Goal: Task Accomplishment & Management: Manage account settings

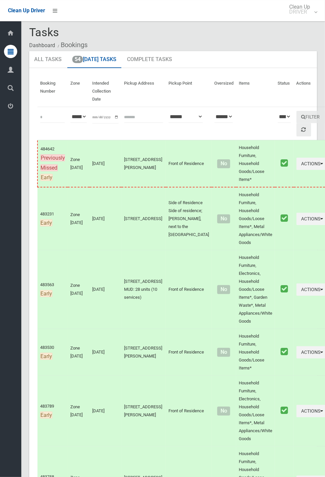
scroll to position [3, 0]
click at [13, 113] on icon at bounding box center [11, 106] width 6 height 13
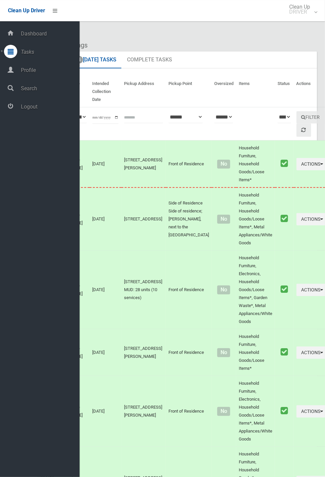
click at [23, 108] on span "Logout" at bounding box center [49, 107] width 61 height 6
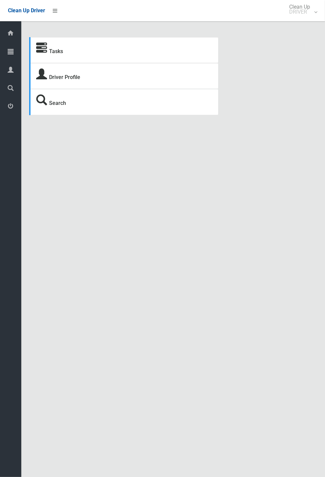
click at [323, 174] on div "Tasks Driver Profile Search Driver Dashboard Dashboard Tasks All Tasks Todays T…" at bounding box center [162, 246] width 325 height 477
click at [323, 173] on div "Tasks Driver Profile Search Driver Dashboard Dashboard Tasks All Tasks Todays T…" at bounding box center [162, 246] width 325 height 477
click at [323, 172] on div "Tasks Driver Profile Search Driver Dashboard Dashboard Tasks All Tasks Todays T…" at bounding box center [162, 246] width 325 height 477
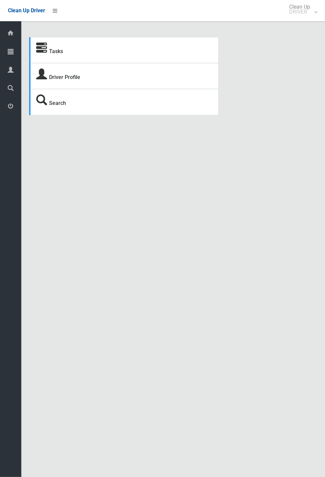
click at [323, 171] on div "Tasks Driver Profile Search Driver Dashboard Dashboard Tasks All Tasks Todays T…" at bounding box center [162, 246] width 325 height 477
click at [324, 171] on div "Tasks Driver Profile Search Driver Dashboard Dashboard Tasks All Tasks Todays T…" at bounding box center [162, 246] width 325 height 477
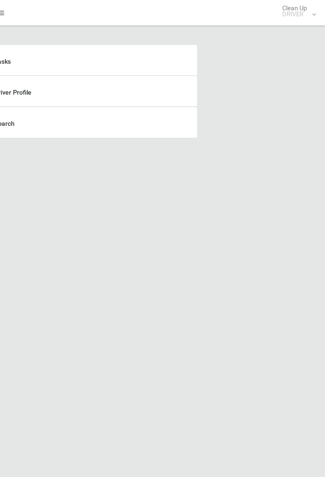
click at [324, 141] on div "Tasks Driver Profile Search Driver Dashboard Dashboard Tasks All Tasks Todays T…" at bounding box center [162, 246] width 325 height 477
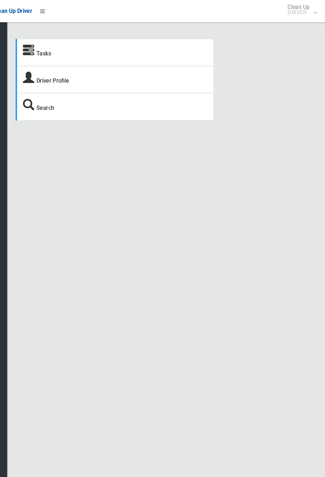
click at [14, 92] on div at bounding box center [10, 87] width 13 height 13
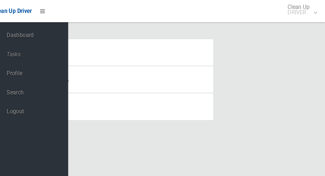
click at [30, 55] on span "Tasks" at bounding box center [49, 52] width 61 height 6
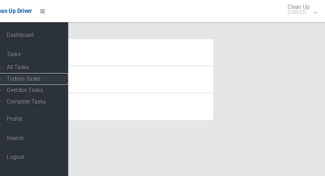
click at [31, 77] on span "Todays Tasks" at bounding box center [46, 75] width 55 height 6
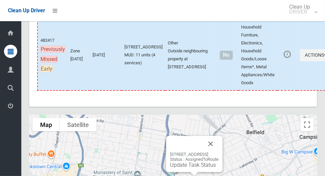
scroll to position [3838, 0]
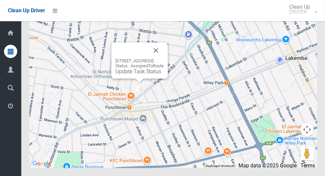
click at [164, 58] on button "Close" at bounding box center [156, 51] width 16 height 16
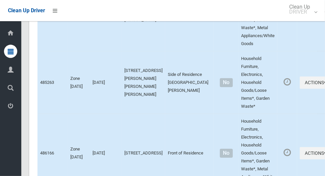
scroll to position [3838, 0]
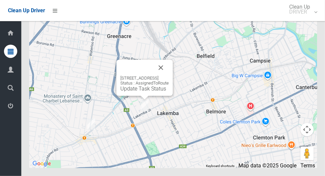
click at [169, 76] on button "Close" at bounding box center [161, 68] width 16 height 16
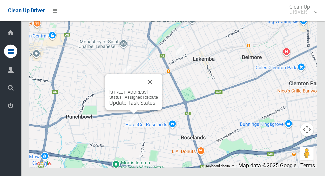
click at [158, 90] on button "Close" at bounding box center [150, 82] width 16 height 16
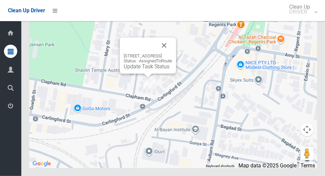
click at [172, 53] on button "Close" at bounding box center [164, 46] width 16 height 16
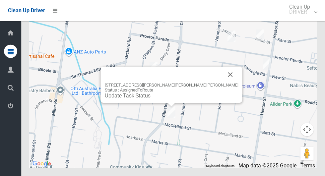
click at [223, 83] on button "Close" at bounding box center [231, 75] width 16 height 16
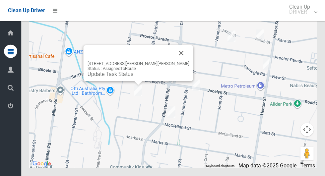
click at [174, 61] on button "Close" at bounding box center [182, 53] width 16 height 16
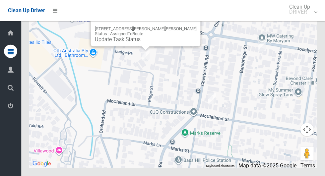
click at [181, 26] on button "Close" at bounding box center [189, 18] width 16 height 16
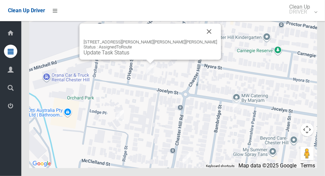
click at [202, 40] on button "Close" at bounding box center [210, 32] width 16 height 16
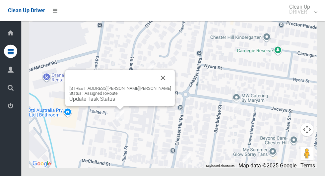
click at [155, 86] on button "Close" at bounding box center [163, 78] width 16 height 16
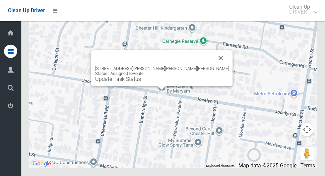
click at [213, 66] on button "Close" at bounding box center [221, 58] width 16 height 16
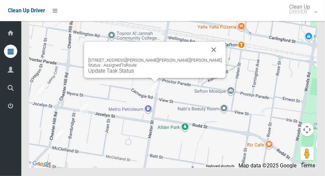
click at [206, 58] on button "Close" at bounding box center [214, 50] width 16 height 16
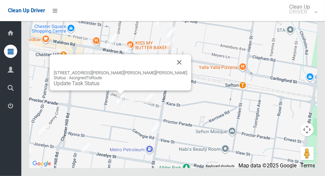
click at [172, 70] on button "Close" at bounding box center [180, 62] width 16 height 16
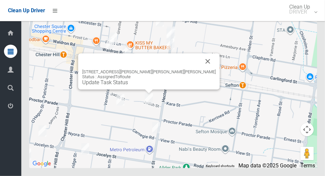
click at [200, 69] on button "Close" at bounding box center [208, 61] width 16 height 16
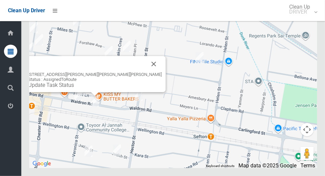
click at [146, 72] on button "Close" at bounding box center [154, 64] width 16 height 16
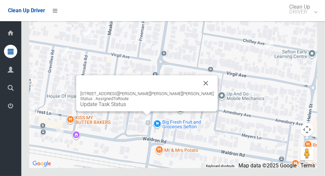
click at [198, 91] on button "Close" at bounding box center [206, 83] width 16 height 16
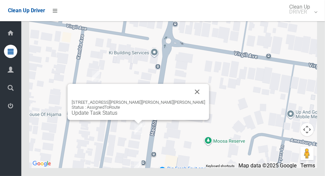
click at [190, 100] on button "Close" at bounding box center [198, 92] width 16 height 16
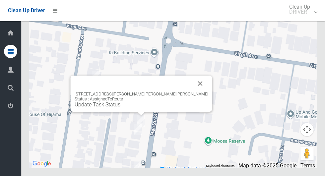
click at [193, 92] on button "Close" at bounding box center [201, 84] width 16 height 16
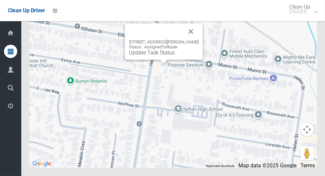
click at [189, 40] on button "Close" at bounding box center [191, 32] width 16 height 16
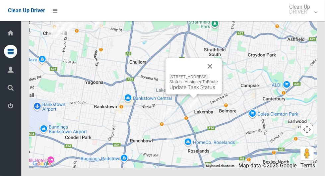
click at [187, 95] on div "275 Lakemba Street, LAKEMBA NSW 2195 Status : AssignedToRoute Update Task Status" at bounding box center [194, 76] width 56 height 36
click at [191, 95] on div "275 Lakemba Street, LAKEMBA NSW 2195 Status : AssignedToRoute Update Task Status" at bounding box center [194, 76] width 56 height 36
click at [189, 91] on link "Update Task Status" at bounding box center [193, 87] width 46 height 6
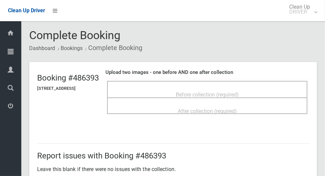
click at [239, 92] on span "Before collection (required)" at bounding box center [207, 95] width 63 height 6
click at [239, 93] on span "Before collection (required)" at bounding box center [207, 95] width 63 height 6
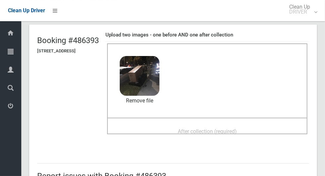
scroll to position [39, 0]
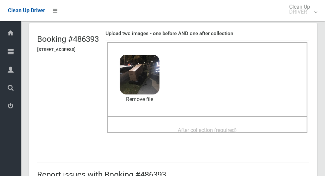
click at [237, 132] on span "After collection (required)" at bounding box center [207, 130] width 59 height 6
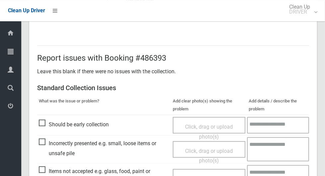
scroll to position [343, 0]
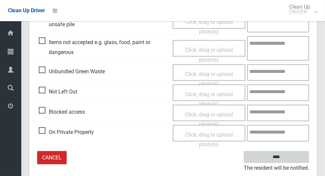
click at [294, 157] on input "****" at bounding box center [276, 157] width 65 height 12
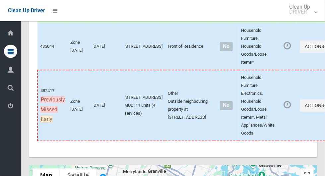
scroll to position [3671, 0]
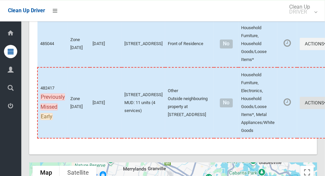
click at [300, 109] on button "Actions" at bounding box center [316, 103] width 32 height 12
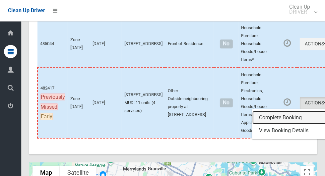
click at [286, 125] on link "Complete Booking" at bounding box center [292, 117] width 79 height 13
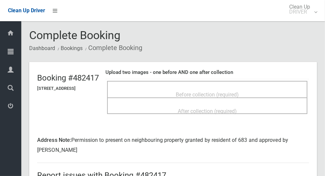
click at [237, 92] on span "Before collection (required)" at bounding box center [207, 95] width 63 height 6
click at [239, 93] on span "Before collection (required)" at bounding box center [207, 95] width 63 height 6
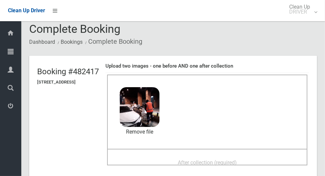
scroll to position [19, 0]
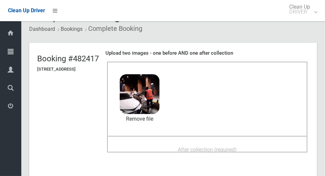
click at [237, 147] on span "After collection (required)" at bounding box center [207, 150] width 59 height 6
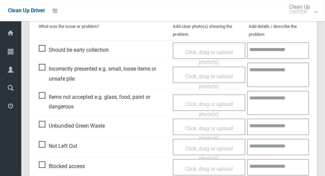
scroll to position [363, 0]
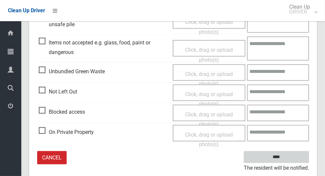
click at [295, 157] on input "****" at bounding box center [276, 157] width 65 height 12
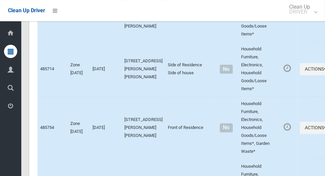
scroll to position [3838, 0]
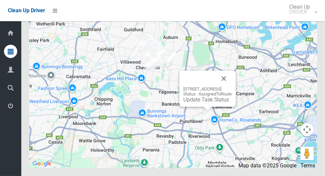
click at [232, 87] on button "Close" at bounding box center [224, 79] width 16 height 16
click at [201, 103] on link "Update Task Status" at bounding box center [207, 100] width 46 height 6
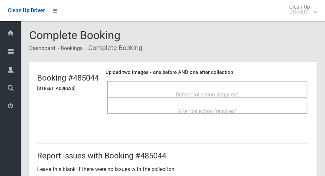
click at [225, 92] on span "Before collection (required)" at bounding box center [207, 95] width 63 height 6
click at [216, 88] on div "Before collection (required)" at bounding box center [208, 94] width 186 height 12
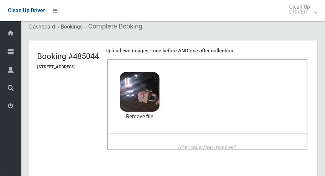
scroll to position [21, 0]
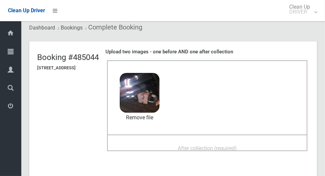
click at [258, 144] on div "After collection (required)" at bounding box center [208, 148] width 186 height 12
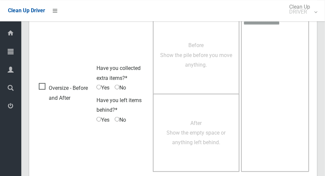
scroll to position [543, 0]
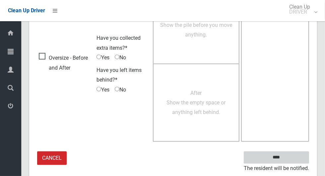
click at [294, 155] on input "****" at bounding box center [276, 158] width 65 height 12
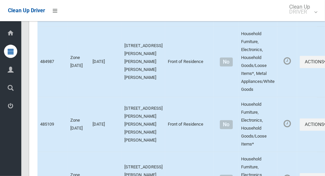
scroll to position [3838, 0]
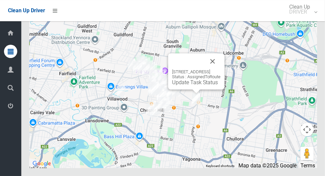
click at [221, 69] on button "Close" at bounding box center [213, 61] width 16 height 16
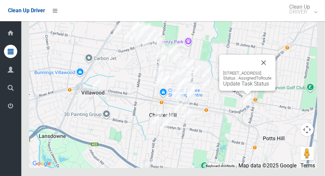
click at [272, 71] on button "Close" at bounding box center [264, 63] width 16 height 16
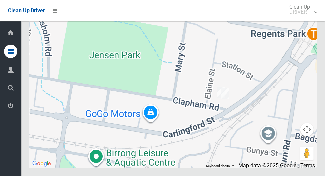
click at [207, 111] on div at bounding box center [173, 85] width 288 height 166
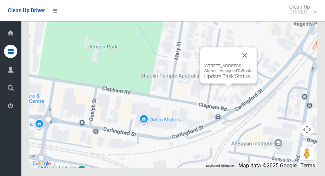
click at [253, 63] on button "Close" at bounding box center [245, 55] width 16 height 16
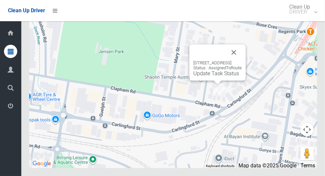
click at [242, 60] on button "Close" at bounding box center [234, 53] width 16 height 16
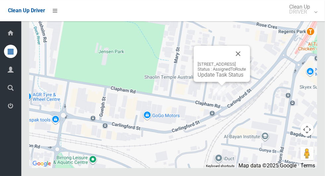
click at [212, 82] on div "8 Clapham Road, REGENTS PARK NSW 2143 Status : AssignedToRoute Update Task Stat…" at bounding box center [222, 64] width 56 height 36
click at [215, 78] on link "Update Task Status" at bounding box center [221, 75] width 46 height 6
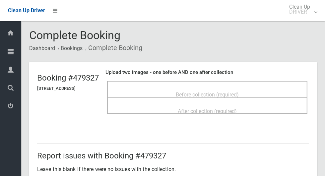
click at [238, 92] on span "Before collection (required)" at bounding box center [207, 95] width 63 height 6
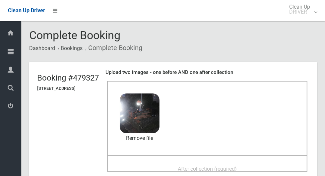
click at [219, 166] on span "After collection (required)" at bounding box center [207, 169] width 59 height 6
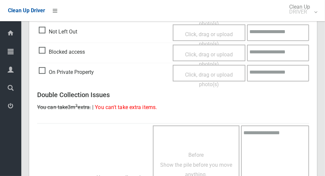
scroll to position [543, 0]
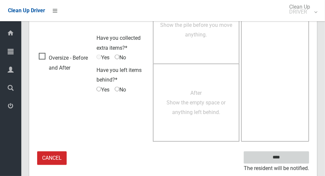
click at [298, 154] on input "****" at bounding box center [276, 158] width 65 height 12
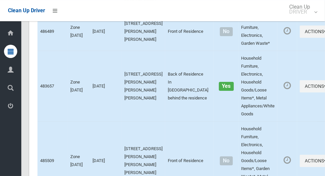
scroll to position [3838, 0]
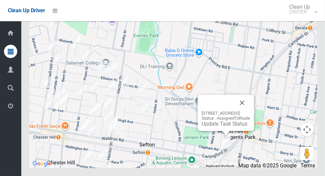
click at [208, 127] on link "Update Task Status" at bounding box center [225, 124] width 46 height 6
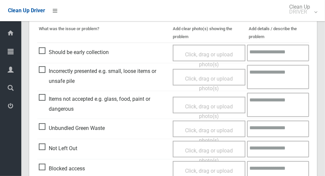
scroll to position [173, 0]
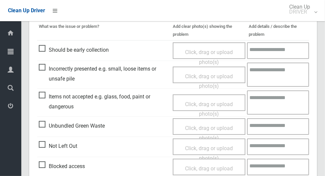
click at [40, 150] on span "Not Left Out" at bounding box center [58, 146] width 39 height 10
click at [45, 147] on span "Not Left Out" at bounding box center [58, 146] width 39 height 10
click at [221, 149] on span "Click, drag or upload photo(s)" at bounding box center [209, 153] width 48 height 16
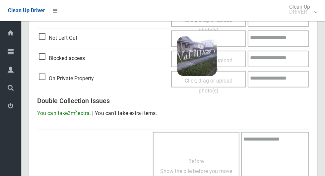
scroll to position [428, 0]
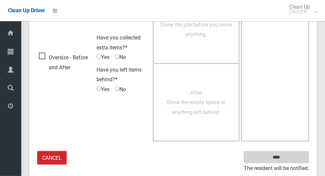
click at [303, 158] on input "****" at bounding box center [276, 157] width 65 height 12
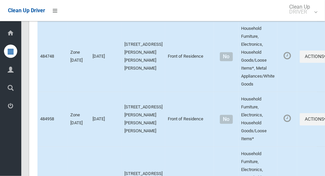
scroll to position [3838, 0]
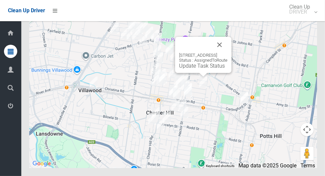
click at [228, 53] on button "Close" at bounding box center [220, 45] width 16 height 16
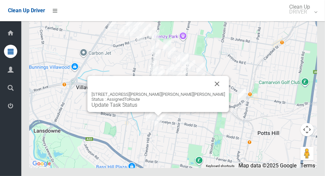
click at [210, 92] on button "Close" at bounding box center [218, 84] width 16 height 16
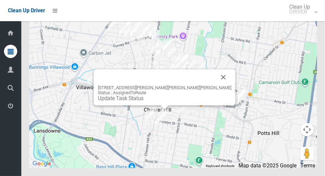
click at [216, 85] on button "Close" at bounding box center [224, 77] width 16 height 16
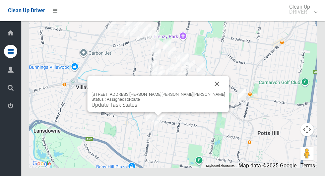
click at [210, 92] on button "Close" at bounding box center [218, 84] width 16 height 16
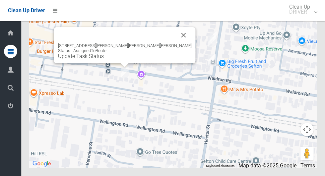
click at [176, 43] on button "Close" at bounding box center [184, 35] width 16 height 16
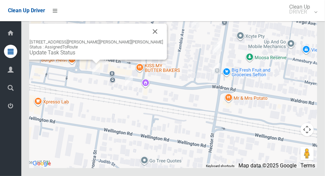
click at [147, 40] on button "Close" at bounding box center [155, 32] width 16 height 16
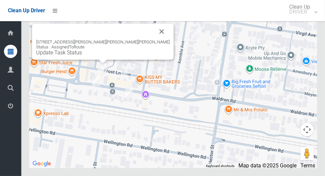
click at [154, 40] on button "Close" at bounding box center [162, 32] width 16 height 16
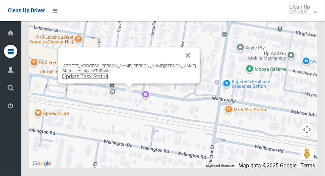
click at [108, 80] on link "Update Task Status" at bounding box center [85, 76] width 46 height 6
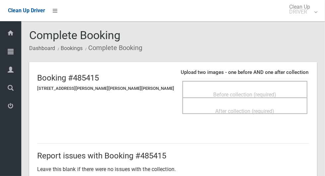
click at [251, 92] on span "Before collection (required)" at bounding box center [245, 95] width 63 height 6
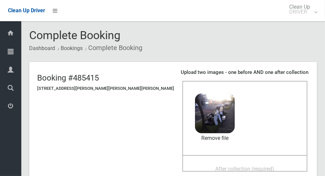
click at [225, 163] on div "After collection (required)" at bounding box center [245, 169] width 111 height 12
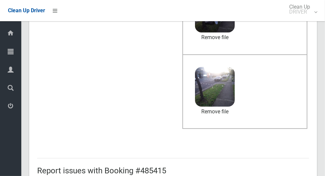
scroll to position [543, 0]
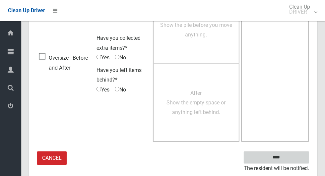
click at [294, 155] on input "****" at bounding box center [276, 158] width 65 height 12
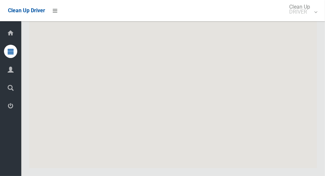
scroll to position [3838, 0]
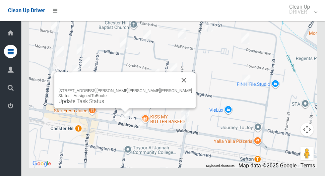
click at [176, 88] on button "Close" at bounding box center [184, 80] width 16 height 16
click at [121, 109] on div "[STREET_ADDRESS][PERSON_NAME][PERSON_NAME][PERSON_NAME] Status : AssignedToRout…" at bounding box center [125, 90] width 142 height 36
click at [104, 105] on link "Update Task Status" at bounding box center [81, 101] width 46 height 6
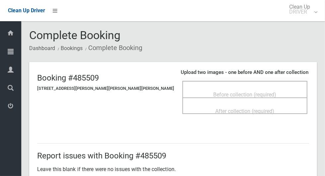
click at [252, 92] on span "Before collection (required)" at bounding box center [245, 95] width 63 height 6
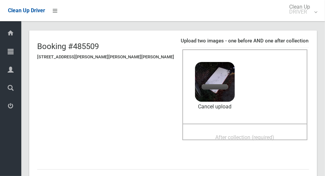
scroll to position [32, 0]
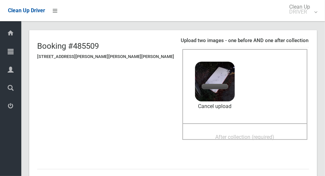
click at [226, 134] on span "After collection (required)" at bounding box center [245, 137] width 59 height 6
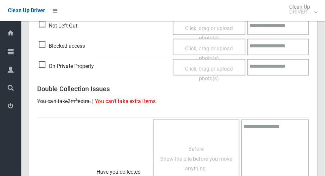
scroll to position [543, 0]
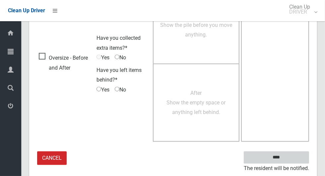
click at [298, 157] on input "****" at bounding box center [276, 158] width 65 height 12
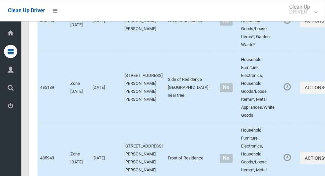
scroll to position [3838, 0]
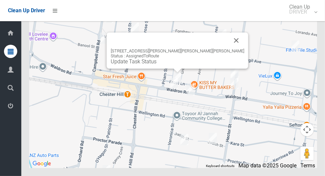
click at [229, 48] on button "Close" at bounding box center [237, 41] width 16 height 16
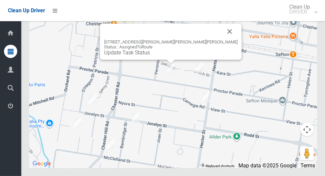
click at [222, 40] on button "Close" at bounding box center [230, 32] width 16 height 16
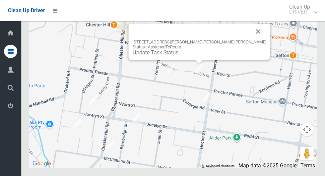
click at [251, 40] on button "Close" at bounding box center [259, 32] width 16 height 16
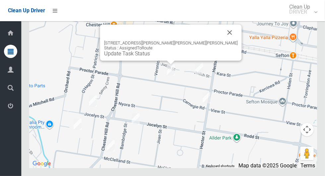
click at [222, 41] on button "Close" at bounding box center [230, 33] width 16 height 16
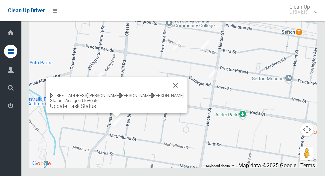
click at [168, 93] on button "Close" at bounding box center [176, 85] width 16 height 16
click at [96, 110] on link "Update Task Status" at bounding box center [73, 106] width 46 height 6
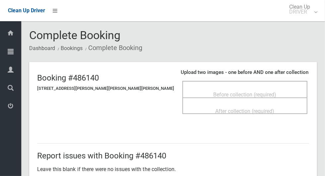
click at [257, 88] on div "Before collection (required)" at bounding box center [245, 94] width 111 height 12
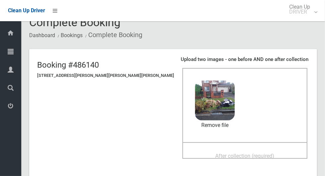
scroll to position [68, 0]
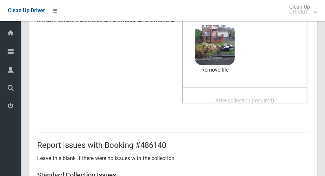
click at [254, 99] on span "After collection (required)" at bounding box center [245, 101] width 59 height 6
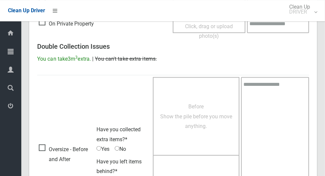
scroll to position [543, 0]
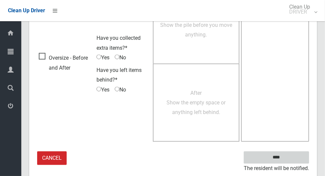
click at [297, 152] on input "****" at bounding box center [276, 158] width 65 height 12
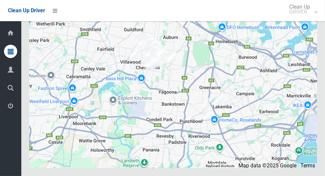
scroll to position [3838, 0]
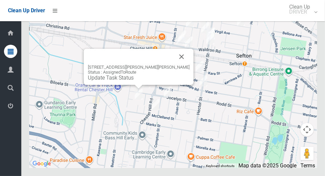
click at [174, 65] on button "Close" at bounding box center [182, 57] width 16 height 16
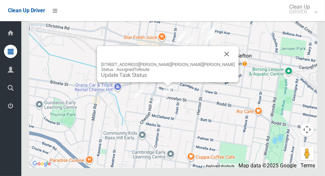
click at [219, 62] on button "Close" at bounding box center [227, 54] width 16 height 16
click at [147, 78] on link "Update Task Status" at bounding box center [124, 75] width 46 height 6
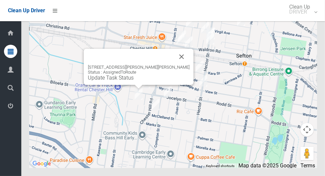
click at [174, 65] on button "Close" at bounding box center [182, 57] width 16 height 16
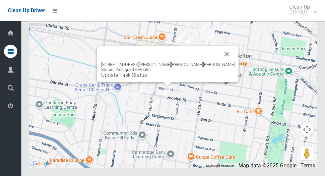
click at [219, 62] on button "Close" at bounding box center [227, 54] width 16 height 16
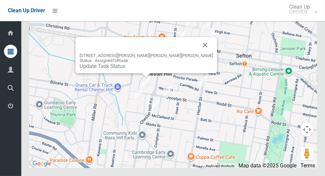
click at [141, 73] on div "82 Jocelyn Street, CHESTER HILL NSW 2162 Status : AssignedToRoute Update Task S…" at bounding box center [147, 55] width 142 height 36
click at [137, 73] on div "82 Jocelyn Street, CHESTER HILL NSW 2162 Status : AssignedToRoute Update Task S…" at bounding box center [147, 55] width 142 height 36
click at [126, 69] on link "Update Task Status" at bounding box center [103, 66] width 46 height 6
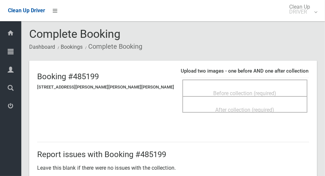
scroll to position [14, 0]
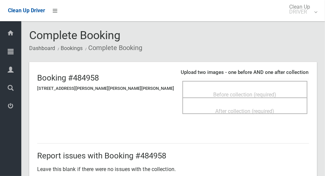
click at [237, 92] on span "Before collection (required)" at bounding box center [245, 95] width 63 height 6
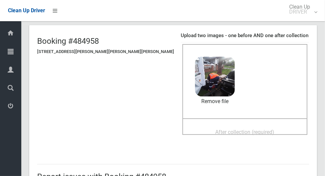
scroll to position [49, 0]
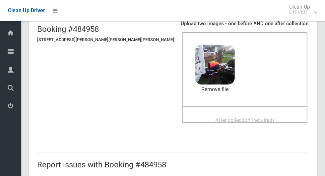
click at [271, 121] on div "After collection (required)" at bounding box center [245, 120] width 111 height 12
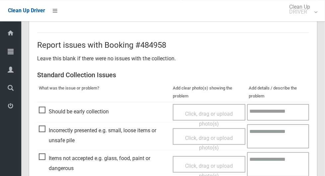
scroll to position [543, 0]
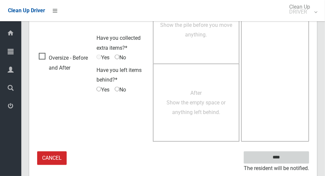
click at [298, 152] on input "****" at bounding box center [276, 158] width 65 height 12
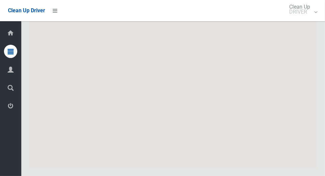
scroll to position [3838, 0]
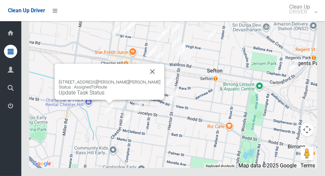
click at [109, 100] on div "[STREET_ADDRESS][PERSON_NAME][PERSON_NAME] Status : AssignedToRoute Update Task…" at bounding box center [110, 82] width 110 height 36
click at [105, 96] on link "Update Task Status" at bounding box center [82, 93] width 46 height 6
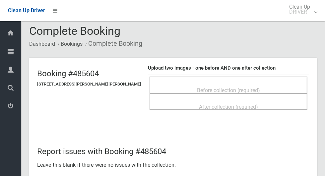
scroll to position [9, 0]
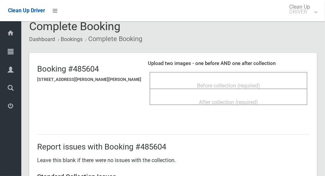
click at [215, 83] on span "Before collection (required)" at bounding box center [228, 86] width 63 height 6
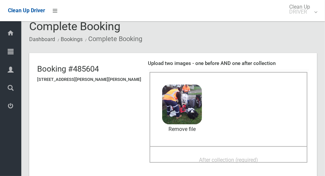
click at [247, 157] on span "After collection (required)" at bounding box center [228, 160] width 59 height 6
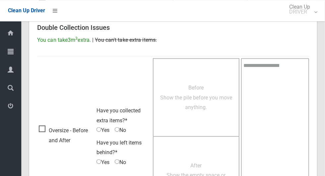
scroll to position [543, 0]
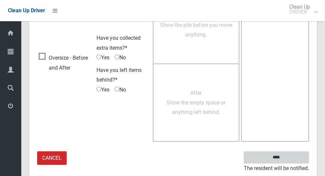
click at [299, 154] on input "****" at bounding box center [276, 158] width 65 height 12
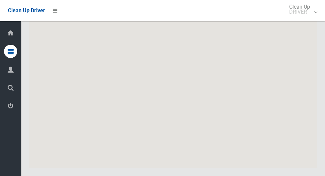
scroll to position [3838, 0]
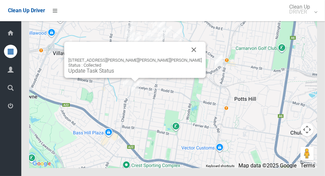
click at [186, 58] on button "Close" at bounding box center [194, 50] width 16 height 16
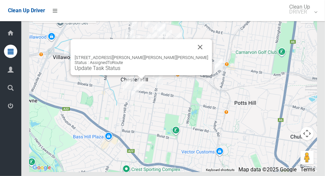
scroll to position [3826, 0]
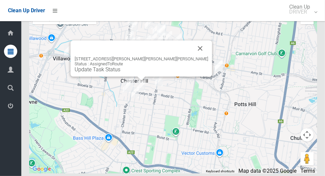
click at [193, 56] on button "Close" at bounding box center [201, 49] width 16 height 16
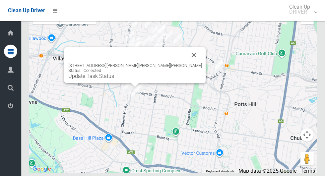
click at [186, 63] on button "Close" at bounding box center [194, 55] width 16 height 16
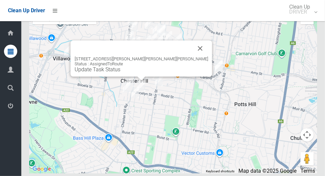
click at [121, 73] on link "Update Task Status" at bounding box center [98, 69] width 46 height 6
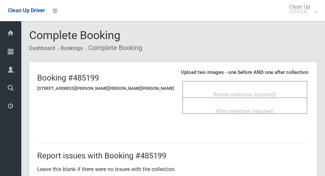
click at [239, 92] on span "Before collection (required)" at bounding box center [245, 95] width 63 height 6
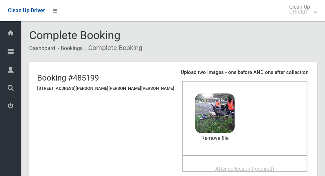
click at [270, 166] on div "After collection (required)" at bounding box center [245, 169] width 111 height 12
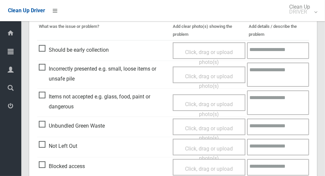
scroll to position [543, 0]
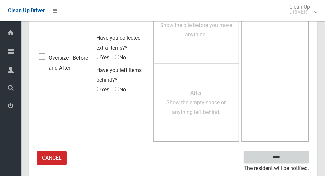
click at [292, 156] on input "****" at bounding box center [276, 158] width 65 height 12
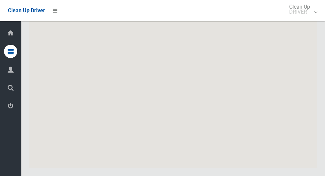
scroll to position [3838, 0]
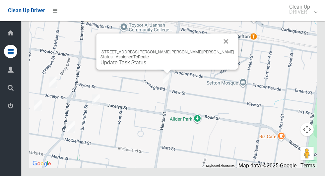
click at [161, 70] on div "[STREET_ADDRESS][PERSON_NAME][PERSON_NAME][PERSON_NAME] Status : AssignedToRout…" at bounding box center [168, 52] width 142 height 36
click at [146, 66] on link "Update Task Status" at bounding box center [124, 62] width 46 height 6
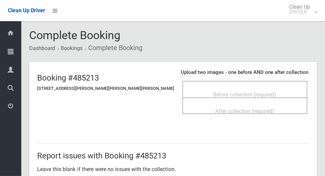
scroll to position [13, 0]
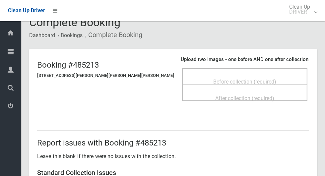
click at [232, 81] on span "Before collection (required)" at bounding box center [245, 82] width 63 height 6
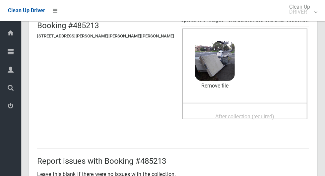
scroll to position [52, 0]
click at [269, 111] on div "After collection (required)" at bounding box center [245, 117] width 111 height 12
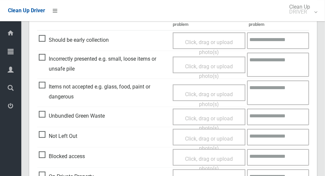
scroll to position [301, 0]
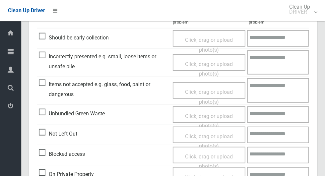
click at [45, 81] on span "Items not accepted e.g. glass, food, paint or dangerous" at bounding box center [104, 90] width 131 height 20
click at [209, 94] on span "Click, drag or upload photo(s)" at bounding box center [209, 97] width 48 height 16
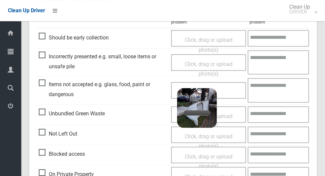
click at [284, 87] on textarea at bounding box center [278, 90] width 61 height 24
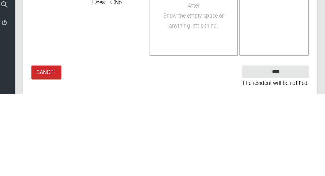
scroll to position [562, 0]
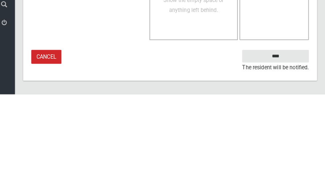
type textarea "**********"
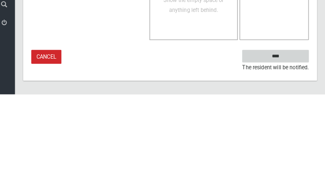
click at [291, 139] on input "****" at bounding box center [276, 139] width 65 height 12
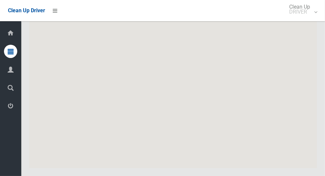
scroll to position [3838, 0]
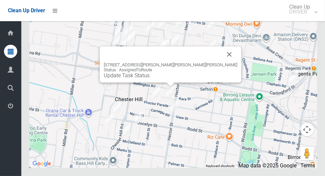
click at [222, 62] on button "Close" at bounding box center [230, 54] width 16 height 16
click at [150, 79] on link "Update Task Status" at bounding box center [127, 75] width 46 height 6
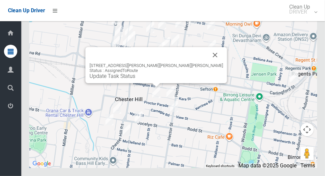
click at [150, 83] on div "78 Proctor Parade, CHESTER HILL NSW 2162 Status : AssignedToRoute Update Task S…" at bounding box center [157, 65] width 142 height 36
click at [136, 79] on link "Update Task Status" at bounding box center [113, 76] width 46 height 6
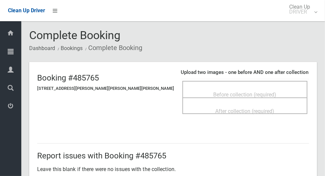
click at [237, 95] on span "Before collection (required)" at bounding box center [245, 95] width 63 height 6
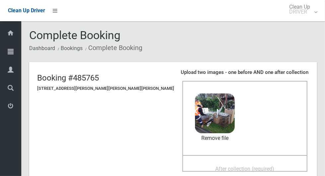
click at [204, 163] on div "After collection (required)" at bounding box center [245, 169] width 111 height 12
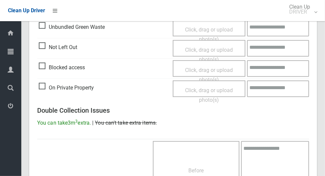
scroll to position [543, 0]
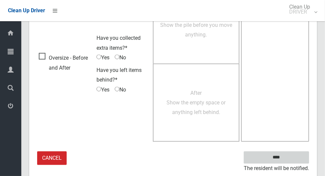
click at [293, 156] on input "****" at bounding box center [276, 158] width 65 height 12
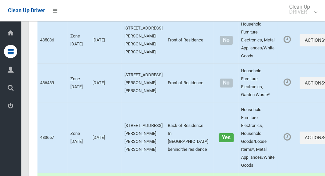
scroll to position [3838, 0]
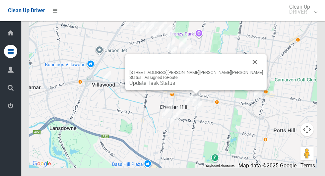
click at [175, 86] on link "Update Task Status" at bounding box center [153, 83] width 46 height 6
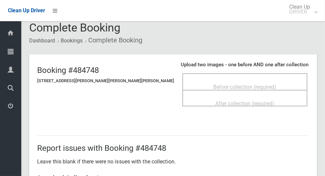
scroll to position [9, 0]
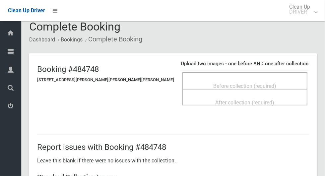
click at [243, 83] on span "Before collection (required)" at bounding box center [245, 86] width 63 height 6
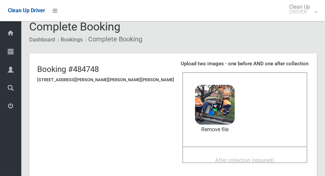
click at [258, 154] on div "After collection (required)" at bounding box center [245, 160] width 111 height 12
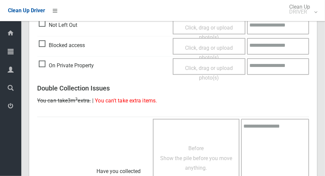
scroll to position [543, 0]
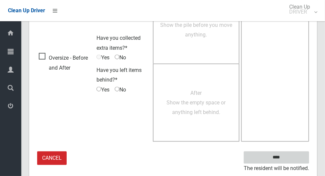
click at [294, 155] on input "****" at bounding box center [276, 158] width 65 height 12
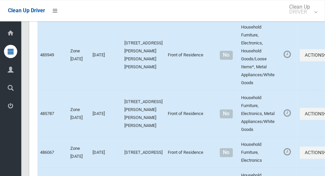
scroll to position [3838, 0]
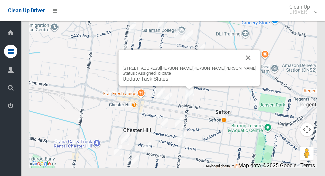
click at [232, 72] on div "58 Waldron Road, CHESTER HILL NSW 2162 Status : AssignedToRoute Update Task Sta…" at bounding box center [190, 68] width 142 height 36
click at [241, 66] on button "Close" at bounding box center [249, 58] width 16 height 16
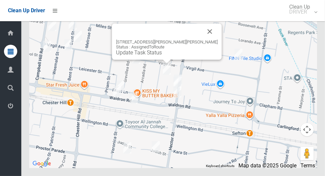
click at [205, 40] on button "Close" at bounding box center [210, 32] width 16 height 16
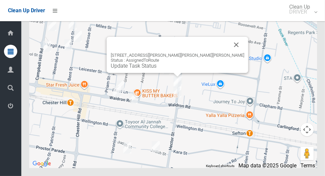
click at [229, 53] on button "Close" at bounding box center [237, 45] width 16 height 16
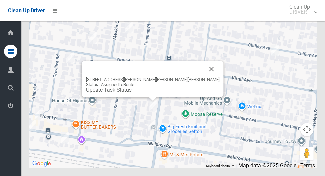
click at [204, 77] on button "Close" at bounding box center [212, 69] width 16 height 16
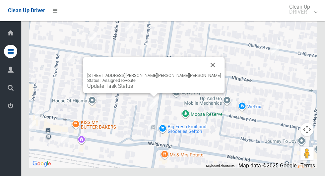
click at [205, 73] on button "Close" at bounding box center [213, 65] width 16 height 16
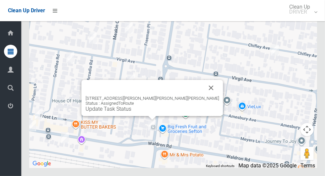
click at [204, 96] on button "Close" at bounding box center [212, 88] width 16 height 16
click at [132, 112] on link "Update Task Status" at bounding box center [109, 109] width 46 height 6
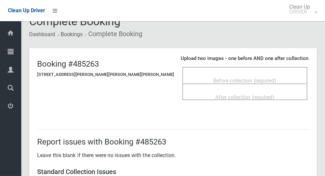
scroll to position [13, 0]
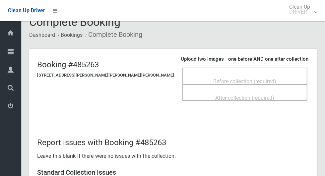
click at [250, 78] on span "Before collection (required)" at bounding box center [245, 81] width 63 height 6
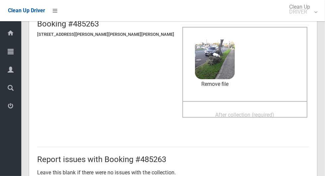
scroll to position [56, 0]
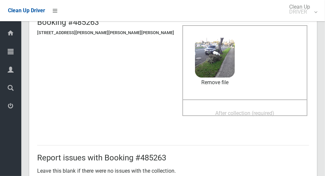
click at [255, 107] on div "After collection (required)" at bounding box center [245, 113] width 111 height 12
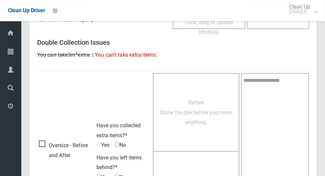
scroll to position [543, 0]
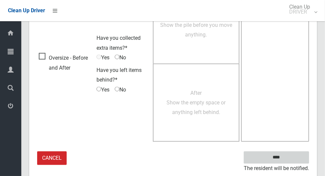
click at [288, 157] on input "****" at bounding box center [276, 158] width 65 height 12
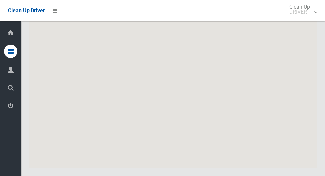
scroll to position [3838, 0]
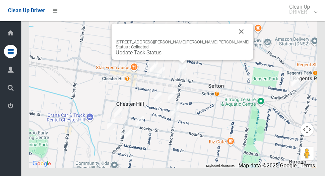
click at [234, 40] on button "Close" at bounding box center [242, 32] width 16 height 16
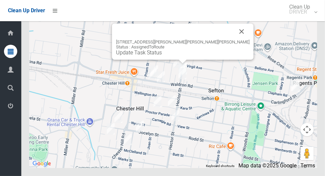
click at [234, 40] on button "Close" at bounding box center [242, 32] width 16 height 16
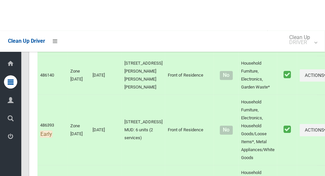
scroll to position [3838, 0]
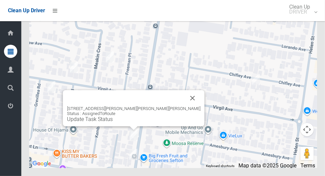
click at [113, 123] on link "Update Task Status" at bounding box center [90, 119] width 46 height 6
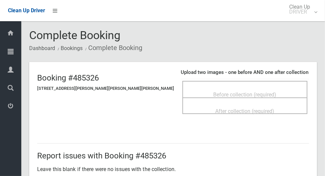
click at [242, 96] on span "Before collection (required)" at bounding box center [245, 95] width 63 height 6
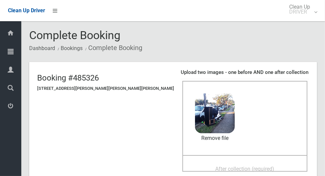
scroll to position [21, 0]
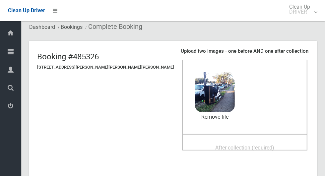
click at [245, 145] on span "After collection (required)" at bounding box center [245, 148] width 59 height 6
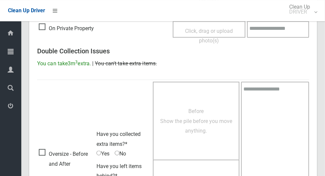
scroll to position [543, 0]
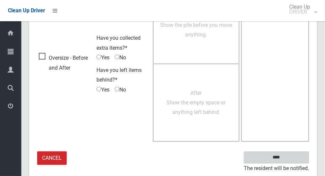
click at [291, 159] on input "****" at bounding box center [276, 158] width 65 height 12
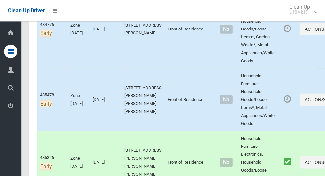
scroll to position [431, 0]
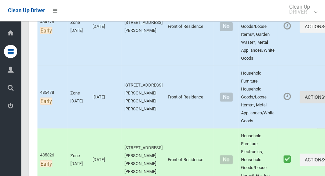
click at [300, 95] on button "Actions" at bounding box center [316, 97] width 32 height 12
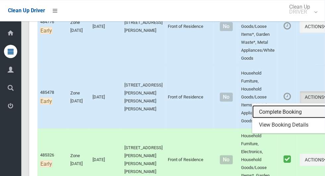
click at [276, 111] on link "Complete Booking" at bounding box center [292, 111] width 79 height 13
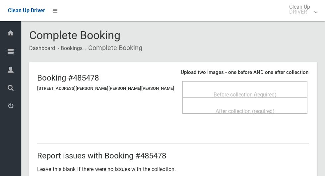
click at [261, 92] on div "Before collection (required)" at bounding box center [245, 94] width 111 height 12
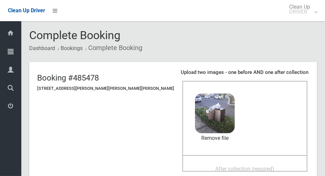
click at [242, 167] on span "After collection (required)" at bounding box center [245, 169] width 59 height 6
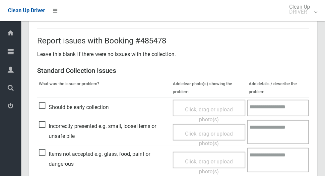
scroll to position [543, 0]
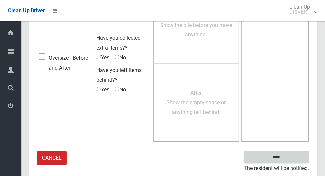
click at [293, 157] on input "****" at bounding box center [276, 158] width 65 height 12
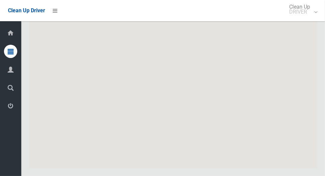
scroll to position [3838, 0]
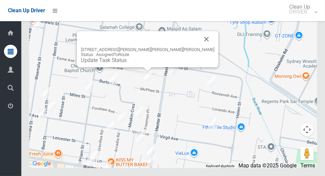
click at [199, 47] on button "Close" at bounding box center [207, 39] width 16 height 16
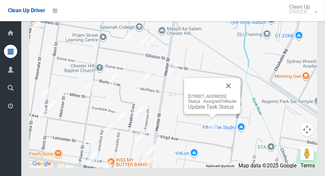
click at [237, 94] on button "Close" at bounding box center [229, 86] width 16 height 16
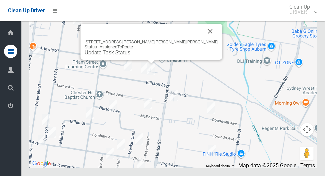
click at [203, 40] on button "Close" at bounding box center [211, 32] width 16 height 16
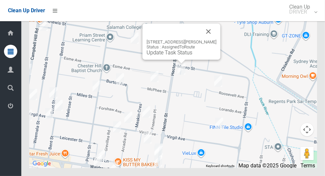
click at [181, 60] on div "27 Hector Street, SEFTON NSW 2162 Status : AssignedToRoute Update Task Status" at bounding box center [182, 42] width 78 height 36
click at [181, 56] on link "Update Task Status" at bounding box center [170, 52] width 46 height 6
click at [203, 40] on button "Close" at bounding box center [209, 32] width 16 height 16
click at [204, 40] on button "Close" at bounding box center [209, 32] width 16 height 16
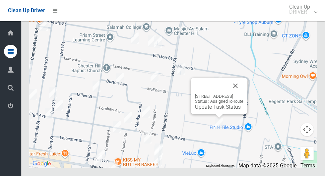
click at [243, 94] on button "Close" at bounding box center [236, 86] width 16 height 16
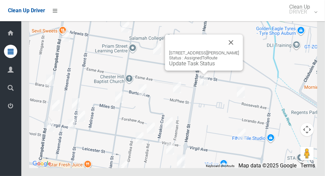
click at [235, 50] on button "Close" at bounding box center [232, 43] width 16 height 16
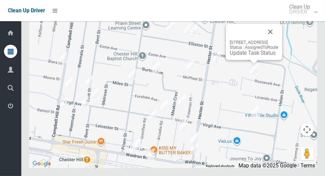
click at [279, 40] on button "Close" at bounding box center [271, 32] width 16 height 16
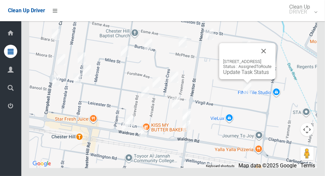
click at [272, 59] on button "Close" at bounding box center [264, 51] width 16 height 16
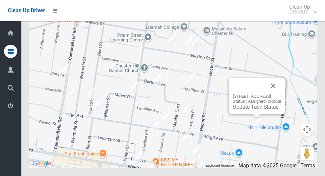
click at [282, 94] on button "Close" at bounding box center [274, 86] width 16 height 16
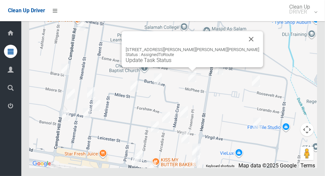
click at [244, 47] on button "Close" at bounding box center [252, 39] width 16 height 16
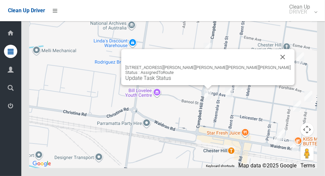
click at [275, 65] on button "Close" at bounding box center [283, 57] width 16 height 16
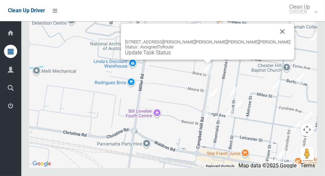
click at [275, 40] on button "Close" at bounding box center [283, 32] width 16 height 16
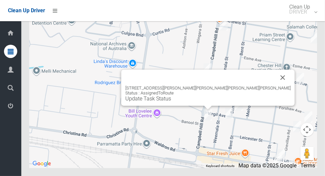
click at [275, 86] on button "Close" at bounding box center [283, 78] width 16 height 16
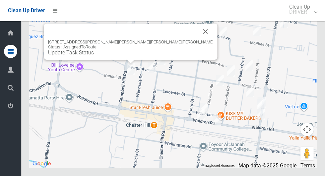
click at [198, 40] on button "Close" at bounding box center [206, 32] width 16 height 16
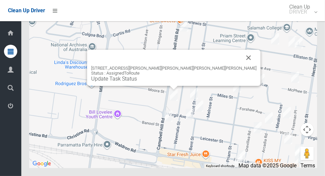
click at [241, 66] on button "Close" at bounding box center [249, 58] width 16 height 16
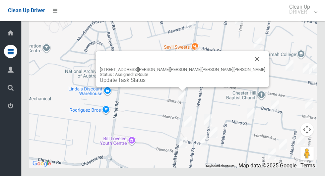
click at [250, 67] on button "Close" at bounding box center [258, 59] width 16 height 16
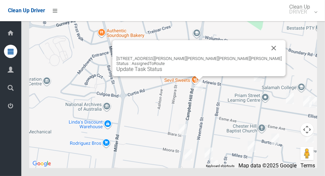
click at [266, 56] on button "Close" at bounding box center [274, 48] width 16 height 16
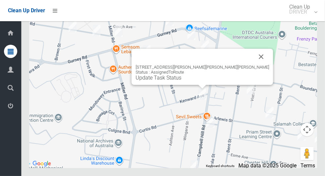
click at [254, 65] on button "Close" at bounding box center [262, 57] width 16 height 16
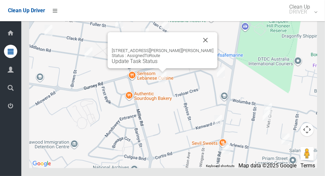
click at [198, 48] on button "Close" at bounding box center [206, 40] width 16 height 16
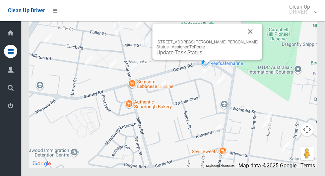
click at [243, 40] on button "Close" at bounding box center [251, 32] width 16 height 16
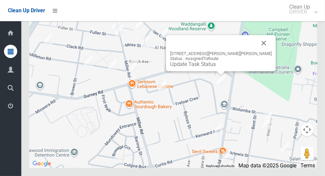
click at [256, 51] on button "Close" at bounding box center [264, 43] width 16 height 16
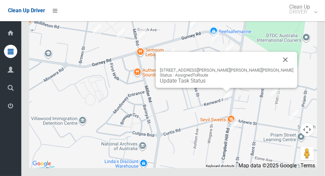
click at [278, 68] on button "Close" at bounding box center [286, 60] width 16 height 16
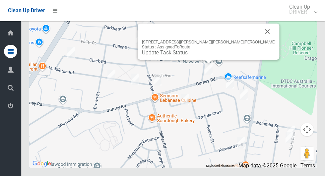
click at [260, 40] on button "Close" at bounding box center [268, 32] width 16 height 16
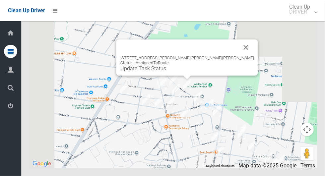
click at [238, 55] on button "Close" at bounding box center [246, 48] width 16 height 16
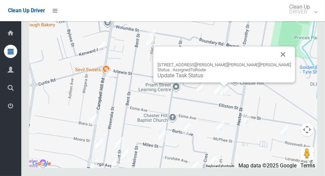
click at [276, 62] on button "Close" at bounding box center [284, 54] width 16 height 16
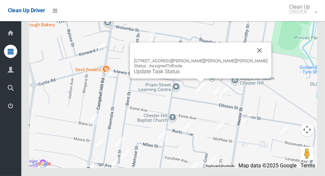
click at [252, 58] on button "Close" at bounding box center [260, 51] width 16 height 16
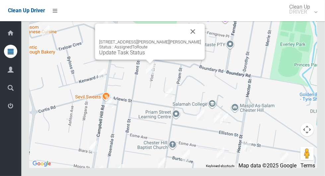
click at [185, 40] on button "Close" at bounding box center [193, 32] width 16 height 16
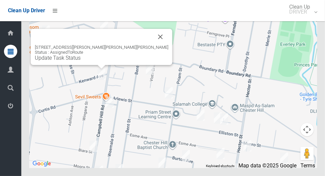
click at [153, 45] on button "Close" at bounding box center [161, 37] width 16 height 16
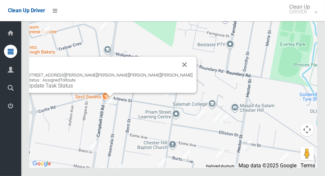
click at [177, 73] on button "Close" at bounding box center [185, 65] width 16 height 16
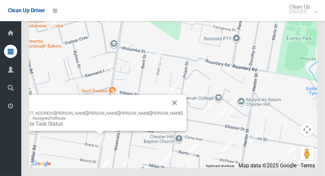
click at [128, 127] on div "94 Campbell Hill Road, CHESTER HILL NSW 2162 Status : AssignedToRoute Update Ta…" at bounding box center [100, 119] width 166 height 16
click at [167, 111] on button "Close" at bounding box center [175, 103] width 16 height 16
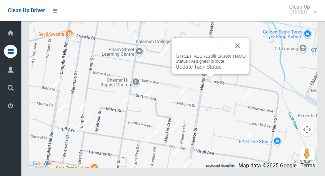
click at [244, 54] on button "Close" at bounding box center [238, 46] width 16 height 16
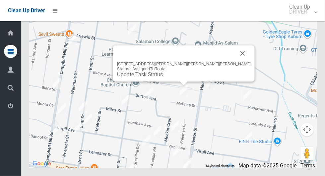
click at [235, 61] on button "Close" at bounding box center [243, 53] width 16 height 16
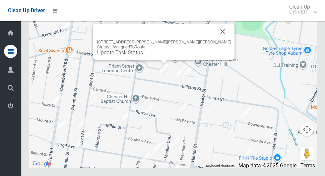
click at [215, 40] on button "Close" at bounding box center [223, 32] width 16 height 16
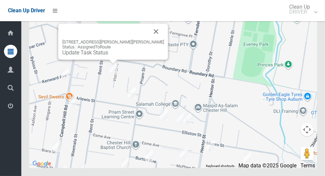
click at [148, 40] on button "Close" at bounding box center [156, 32] width 16 height 16
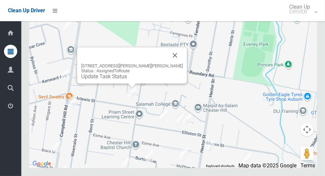
click at [167, 63] on button "Close" at bounding box center [175, 55] width 16 height 16
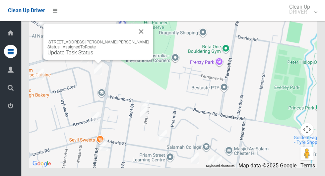
click at [134, 40] on button "Close" at bounding box center [142, 32] width 16 height 16
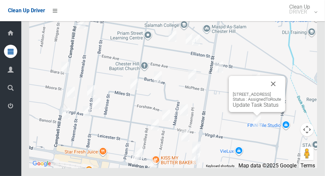
click at [250, 112] on div "15 Chifley Avenue, SEFTON NSW 2162 Status : AssignedToRoute Update Task Status" at bounding box center [257, 94] width 56 height 36
click at [241, 108] on link "Update Task Status" at bounding box center [256, 105] width 46 height 6
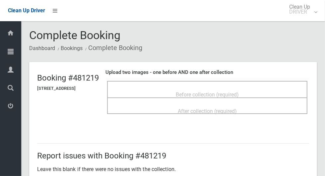
click at [286, 91] on div "Before collection (required)" at bounding box center [208, 94] width 186 height 12
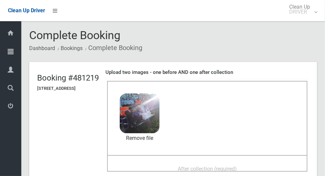
click at [222, 163] on div "After collection (required)" at bounding box center [208, 169] width 186 height 12
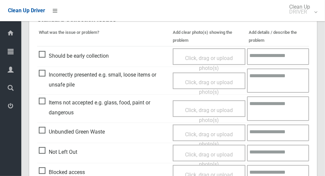
scroll to position [329, 0]
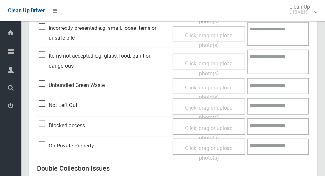
click at [46, 56] on span "Items not accepted e.g. glass, food, paint or dangerous" at bounding box center [104, 61] width 131 height 20
click at [223, 62] on span "Click, drag or upload photo(s)" at bounding box center [209, 68] width 48 height 16
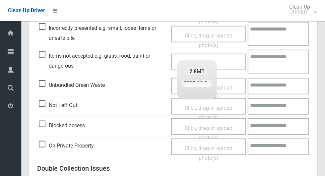
scroll to position [261, 0]
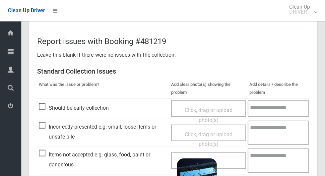
click at [283, 159] on textarea at bounding box center [278, 160] width 61 height 24
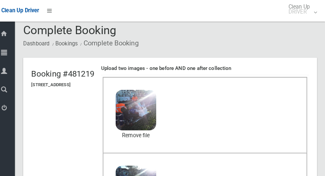
scroll to position [0, 0]
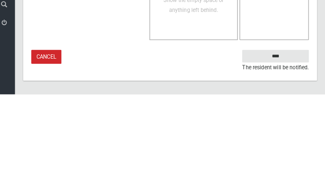
type textarea "*****"
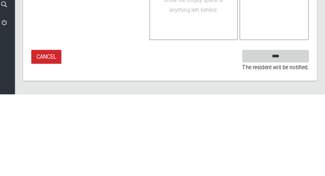
click at [295, 141] on input "****" at bounding box center [276, 139] width 65 height 12
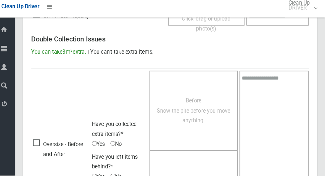
scroll to position [543, 0]
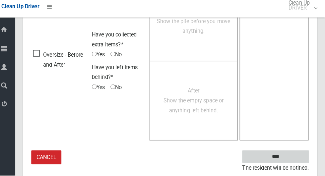
click at [297, 157] on input "****" at bounding box center [276, 158] width 65 height 12
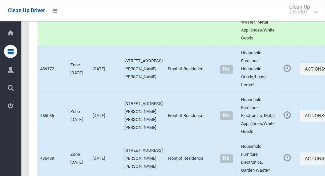
scroll to position [3838, 0]
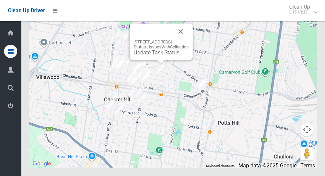
click at [189, 40] on button "Close" at bounding box center [181, 32] width 16 height 16
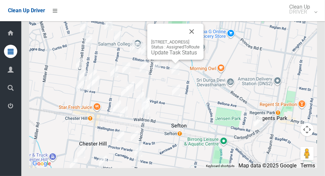
click at [171, 56] on link "Update Task Status" at bounding box center [174, 52] width 46 height 6
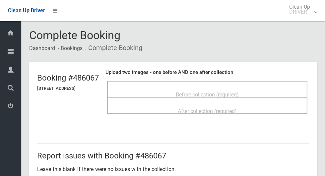
click at [239, 92] on span "Before collection (required)" at bounding box center [207, 95] width 63 height 6
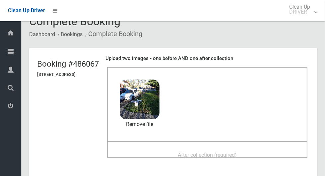
scroll to position [14, 0]
click at [237, 156] on span "After collection (required)" at bounding box center [207, 155] width 59 height 6
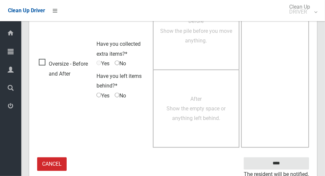
scroll to position [543, 0]
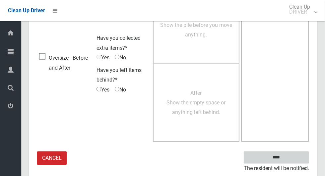
click at [299, 154] on input "****" at bounding box center [276, 158] width 65 height 12
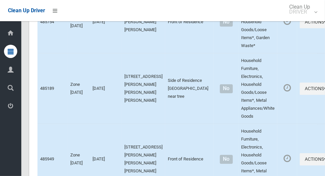
scroll to position [3838, 0]
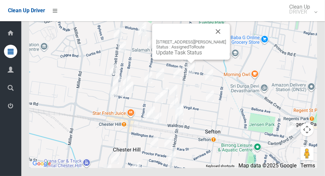
click at [223, 40] on button "Close" at bounding box center [219, 32] width 16 height 16
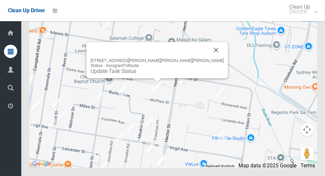
click at [209, 58] on button "Close" at bounding box center [217, 50] width 16 height 16
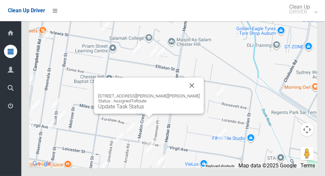
click at [185, 94] on button "Close" at bounding box center [192, 86] width 16 height 16
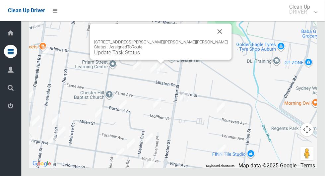
click at [212, 40] on button "Close" at bounding box center [220, 32] width 16 height 16
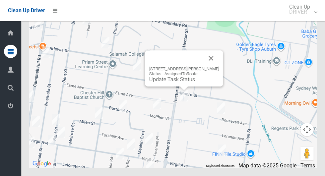
click at [182, 83] on link "Update Task Status" at bounding box center [172, 79] width 46 height 6
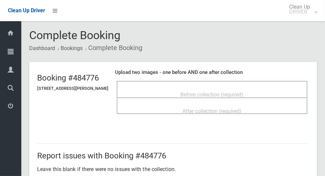
click at [231, 92] on span "Before collection (required)" at bounding box center [212, 95] width 63 height 6
click at [217, 92] on span "Before collection (required)" at bounding box center [212, 95] width 63 height 6
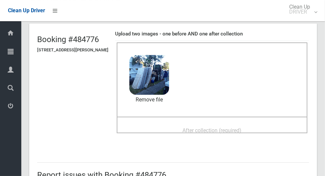
scroll to position [37, 0]
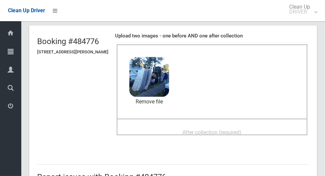
click at [225, 130] on span "After collection (required)" at bounding box center [212, 133] width 59 height 6
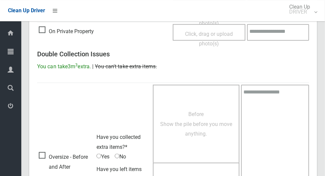
scroll to position [543, 0]
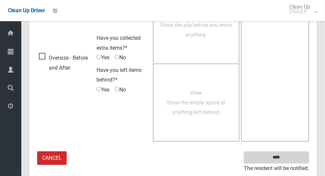
click at [296, 153] on input "****" at bounding box center [276, 158] width 65 height 12
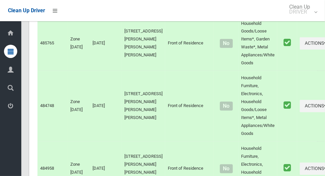
scroll to position [3838, 0]
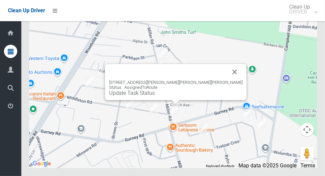
click at [227, 80] on button "Close" at bounding box center [235, 72] width 16 height 16
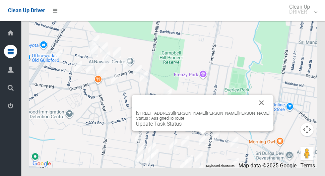
click at [182, 127] on link "Update Task Status" at bounding box center [159, 124] width 46 height 6
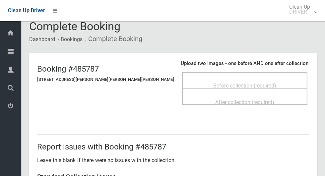
scroll to position [12, 0]
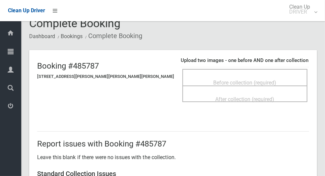
click at [270, 79] on div "Before collection (required)" at bounding box center [245, 82] width 111 height 12
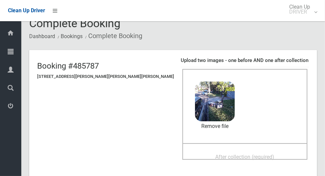
click at [241, 154] on span "After collection (required)" at bounding box center [245, 157] width 59 height 6
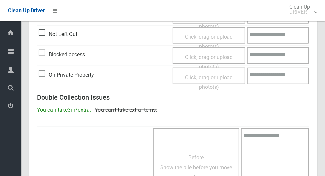
scroll to position [543, 0]
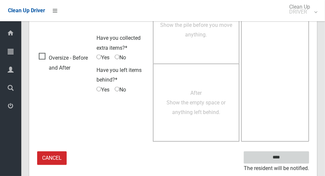
click at [298, 158] on input "****" at bounding box center [276, 158] width 65 height 12
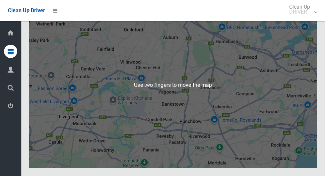
scroll to position [3810, 0]
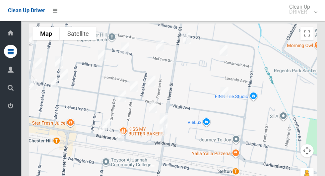
click at [184, 120] on div at bounding box center [173, 107] width 288 height 166
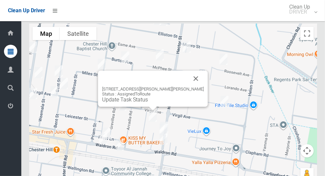
click at [196, 103] on div "[STREET_ADDRESS][PERSON_NAME][PERSON_NAME] Status : AssignedToRoute Update Task…" at bounding box center [153, 89] width 110 height 36
click at [190, 87] on button "Close" at bounding box center [196, 79] width 16 height 16
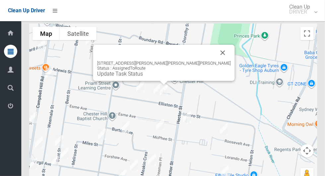
click at [215, 61] on button "Close" at bounding box center [223, 53] width 16 height 16
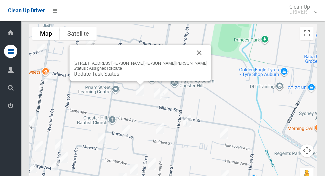
click at [192, 61] on button "Close" at bounding box center [200, 53] width 16 height 16
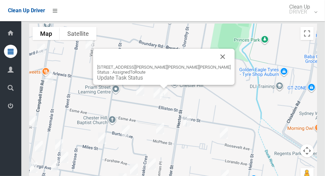
click at [208, 79] on div "[STREET_ADDRESS][PERSON_NAME][PERSON_NAME][PERSON_NAME] Status : AssignedToRout…" at bounding box center [164, 67] width 142 height 36
click at [155, 85] on div "[STREET_ADDRESS][PERSON_NAME][PERSON_NAME][PERSON_NAME] Status : AssignedToRout…" at bounding box center [164, 67] width 142 height 36
click at [143, 81] on link "Update Task Status" at bounding box center [120, 78] width 46 height 6
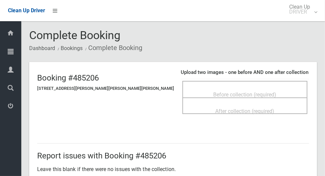
click at [235, 97] on span "Before collection (required)" at bounding box center [245, 95] width 63 height 6
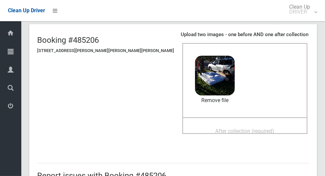
scroll to position [43, 0]
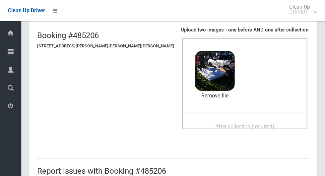
click at [239, 128] on span "After collection (required)" at bounding box center [245, 127] width 59 height 6
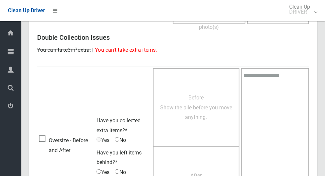
scroll to position [543, 0]
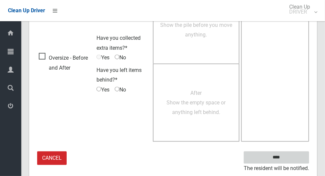
click at [292, 153] on input "****" at bounding box center [276, 158] width 65 height 12
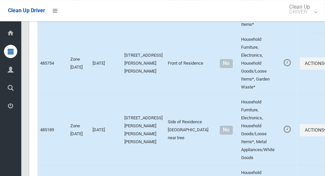
scroll to position [3838, 0]
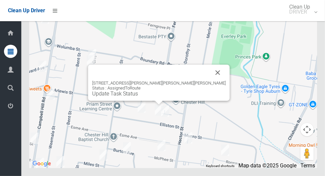
click at [138, 97] on link "Update Task Status" at bounding box center [115, 94] width 46 height 6
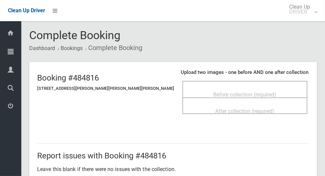
click at [240, 94] on span "Before collection (required)" at bounding box center [245, 95] width 63 height 6
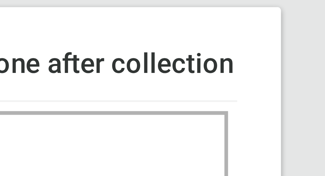
click at [308, 83] on div "Before collection (required) 4 MB 2025-09-2306.48.248761759501683094565.jpg Che…" at bounding box center [245, 118] width 125 height 74
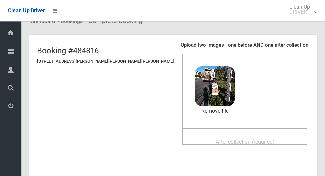
scroll to position [27, 0]
click at [249, 139] on span "After collection (required)" at bounding box center [245, 142] width 59 height 6
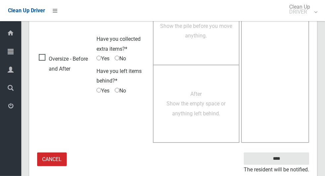
scroll to position [543, 0]
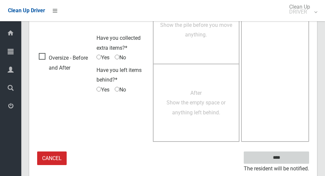
click at [298, 155] on input "****" at bounding box center [276, 158] width 65 height 12
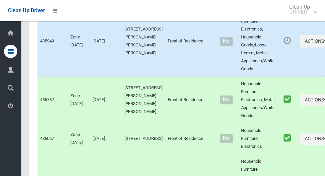
scroll to position [3838, 0]
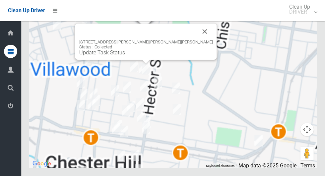
click at [131, 56] on div "[STREET_ADDRESS][PERSON_NAME][PERSON_NAME][PERSON_NAME] Status : Collected Upda…" at bounding box center [146, 48] width 134 height 16
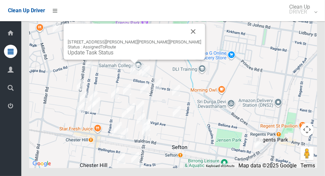
click at [114, 56] on link "Update Task Status" at bounding box center [91, 52] width 46 height 6
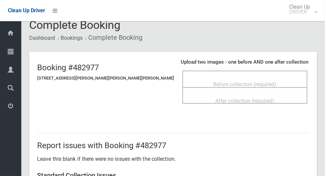
scroll to position [10, 0]
click at [261, 81] on div "Before collection (required)" at bounding box center [245, 84] width 111 height 12
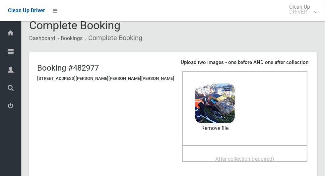
click at [216, 156] on span "After collection (required)" at bounding box center [245, 159] width 59 height 6
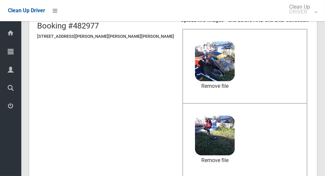
scroll to position [543, 0]
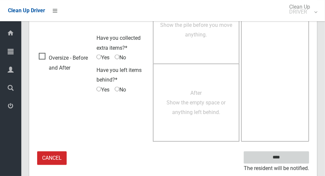
click at [291, 155] on input "****" at bounding box center [276, 158] width 65 height 12
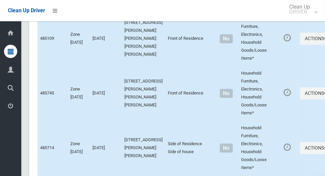
scroll to position [3838, 0]
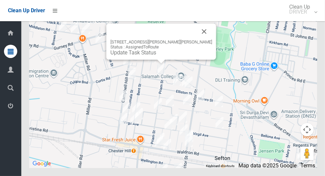
click at [197, 40] on button "Close" at bounding box center [205, 32] width 16 height 16
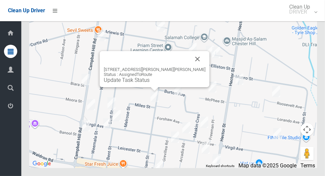
click at [194, 67] on button "Close" at bounding box center [198, 59] width 16 height 16
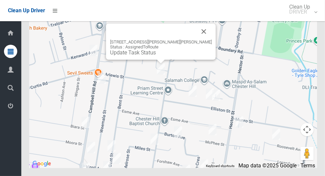
click at [196, 40] on button "Close" at bounding box center [204, 32] width 16 height 16
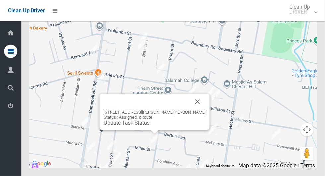
click at [190, 110] on button "Close" at bounding box center [198, 102] width 16 height 16
click at [195, 123] on div "[STREET_ADDRESS][PERSON_NAME][PERSON_NAME] Status : AssignedToRoute Update Task…" at bounding box center [155, 112] width 110 height 36
click at [190, 110] on button "Close" at bounding box center [198, 102] width 16 height 16
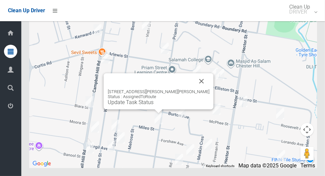
click at [198, 89] on button "Close" at bounding box center [202, 81] width 16 height 16
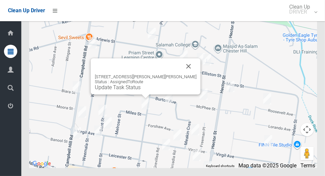
click at [181, 74] on button "Close" at bounding box center [189, 66] width 16 height 16
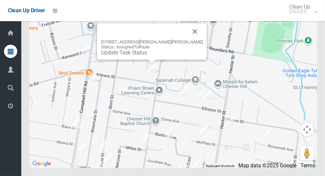
click at [189, 40] on button "Close" at bounding box center [195, 32] width 16 height 16
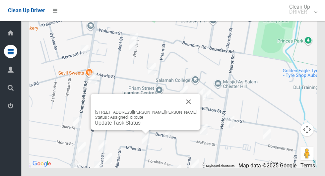
click at [181, 110] on button "Close" at bounding box center [189, 102] width 16 height 16
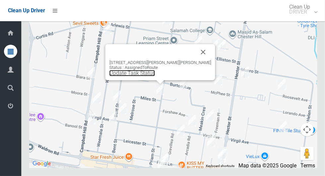
click at [155, 76] on link "Update Task Status" at bounding box center [133, 73] width 46 height 6
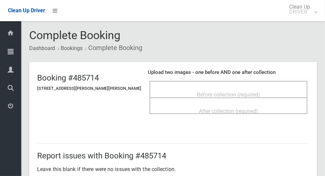
click at [250, 92] on span "Before collection (required)" at bounding box center [228, 95] width 63 height 6
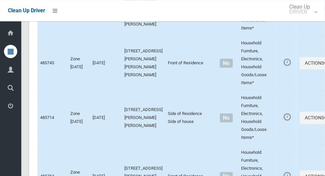
scroll to position [2072, 0]
click at [300, 124] on button "Actions" at bounding box center [316, 118] width 32 height 12
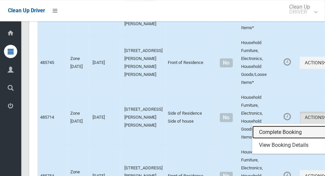
click at [287, 137] on link "Complete Booking" at bounding box center [292, 132] width 79 height 13
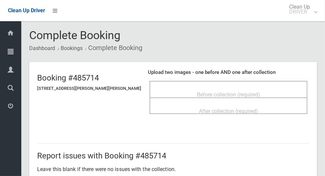
click at [244, 93] on span "Before collection (required)" at bounding box center [228, 95] width 63 height 6
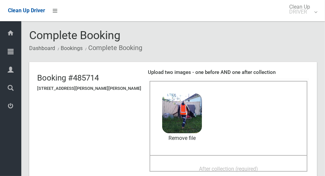
click at [263, 165] on div "After collection (required)" at bounding box center [228, 169] width 143 height 12
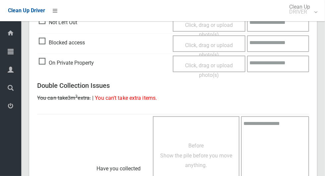
scroll to position [543, 0]
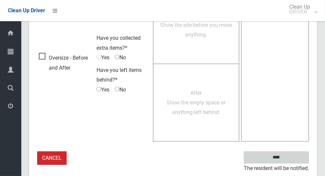
click at [295, 155] on input "****" at bounding box center [276, 158] width 65 height 12
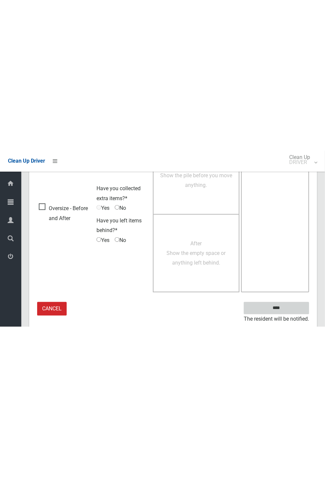
scroll to position [261, 0]
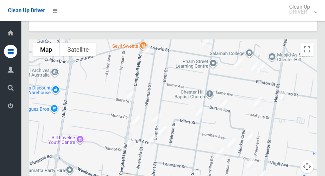
scroll to position [3838, 0]
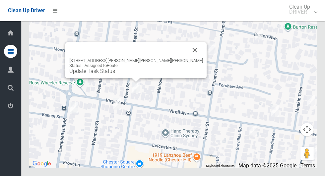
click at [187, 58] on button "Close" at bounding box center [195, 50] width 16 height 16
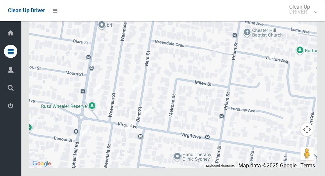
click at [100, 142] on div at bounding box center [173, 85] width 288 height 166
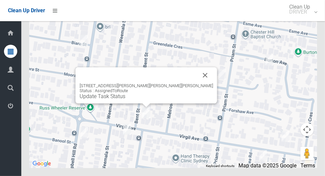
click at [126, 100] on link "Update Task Status" at bounding box center [103, 96] width 46 height 6
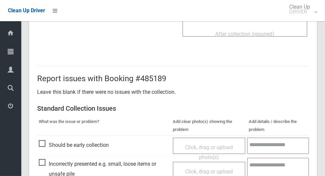
scroll to position [428, 0]
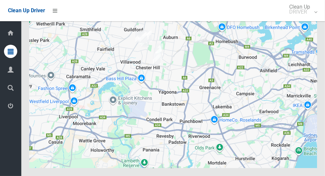
scroll to position [3838, 0]
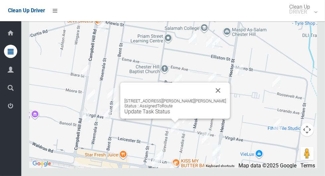
click at [211, 99] on button "Close" at bounding box center [219, 91] width 16 height 16
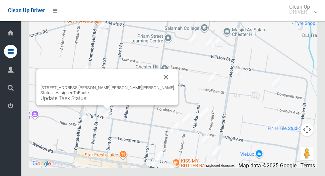
click at [158, 85] on button "Close" at bounding box center [166, 77] width 16 height 16
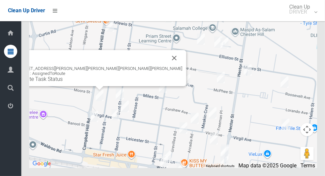
click at [85, 82] on div "[STREET_ADDRESS][PERSON_NAME][PERSON_NAME][PERSON_NAME][PERSON_NAME] Status : A…" at bounding box center [100, 74] width 166 height 16
click at [63, 82] on link "Update Task Status" at bounding box center [40, 79] width 46 height 6
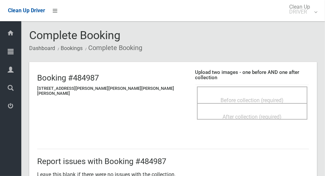
click at [222, 97] on span "Before collection (required)" at bounding box center [252, 100] width 63 height 6
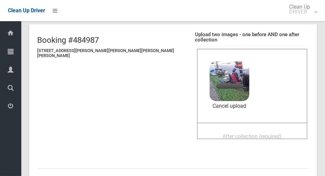
scroll to position [36, 0]
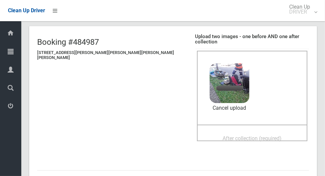
click at [246, 136] on span "After collection (required)" at bounding box center [252, 139] width 59 height 6
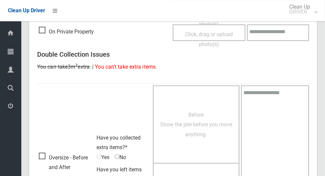
scroll to position [543, 0]
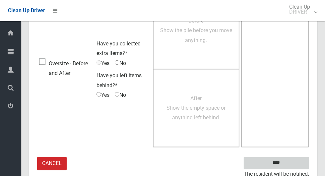
click at [292, 159] on input "****" at bounding box center [276, 163] width 65 height 12
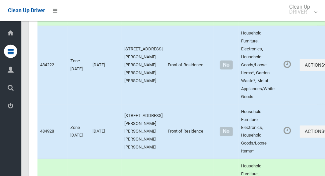
scroll to position [1823, 0]
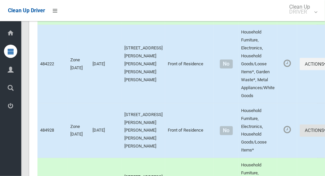
click at [300, 137] on button "Actions" at bounding box center [316, 131] width 32 height 12
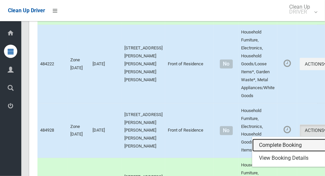
click at [271, 148] on link "Complete Booking" at bounding box center [292, 145] width 79 height 13
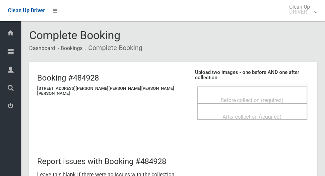
click at [271, 94] on div "Before collection (required)" at bounding box center [253, 100] width 96 height 12
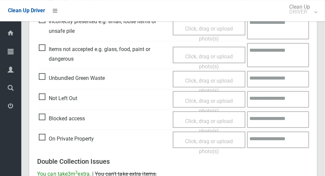
scroll to position [226, 0]
click at [45, 96] on span "Not Left Out" at bounding box center [58, 99] width 39 height 10
click at [228, 98] on span "Click, drag or upload photo(s)" at bounding box center [209, 106] width 48 height 16
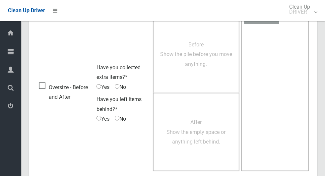
scroll to position [428, 0]
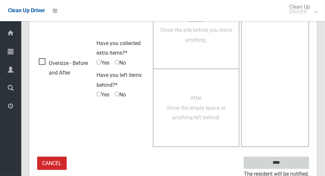
click at [295, 157] on input "****" at bounding box center [276, 163] width 65 height 12
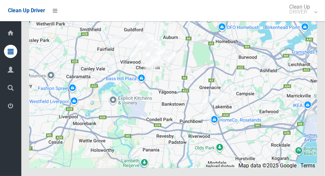
scroll to position [3838, 0]
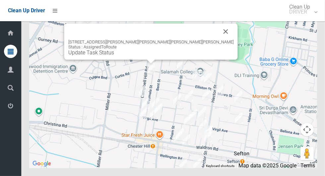
click at [198, 46] on div "[STREET_ADDRESS][PERSON_NAME][PERSON_NAME][PERSON_NAME][PERSON_NAME] Status : A…" at bounding box center [151, 42] width 174 height 36
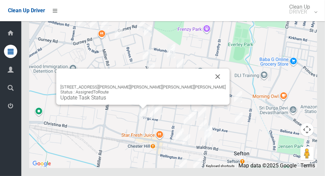
click at [191, 92] on div "[STREET_ADDRESS][PERSON_NAME][PERSON_NAME][PERSON_NAME][PERSON_NAME] Status : A…" at bounding box center [143, 87] width 174 height 36
click at [210, 85] on button "Close" at bounding box center [218, 77] width 16 height 16
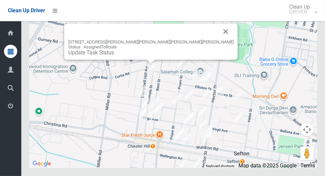
click at [218, 40] on button "Close" at bounding box center [226, 32] width 16 height 16
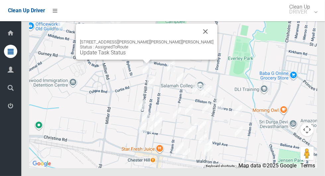
click at [198, 40] on button "Close" at bounding box center [206, 32] width 16 height 16
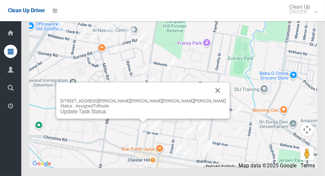
click at [210, 99] on button "Close" at bounding box center [218, 91] width 16 height 16
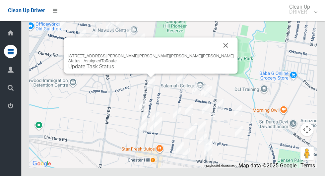
click at [114, 70] on link "Update Task Status" at bounding box center [91, 66] width 46 height 6
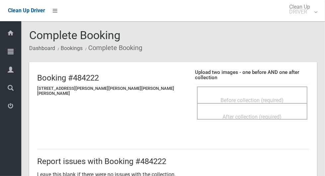
click at [254, 97] on span "Before collection (required)" at bounding box center [252, 100] width 63 height 6
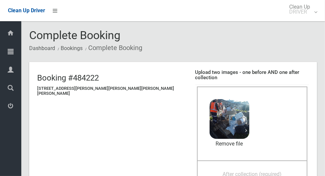
scroll to position [25, 0]
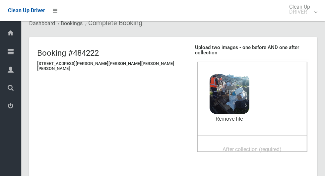
click at [280, 143] on div "After collection (required)" at bounding box center [253, 149] width 96 height 12
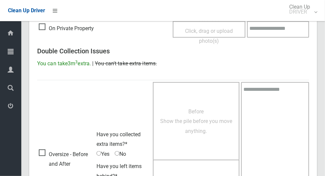
scroll to position [543, 0]
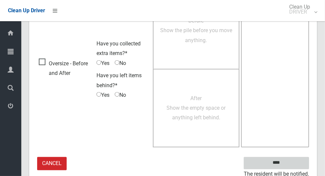
click at [299, 159] on input "****" at bounding box center [276, 163] width 65 height 12
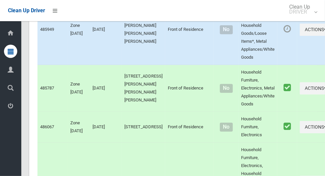
scroll to position [3838, 0]
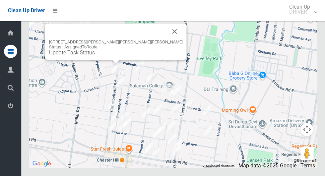
click at [167, 40] on button "Close" at bounding box center [175, 32] width 16 height 16
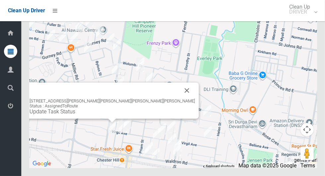
click at [179, 99] on button "Close" at bounding box center [187, 91] width 16 height 16
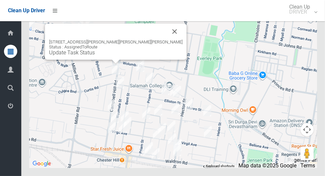
click at [167, 40] on button "Close" at bounding box center [175, 32] width 16 height 16
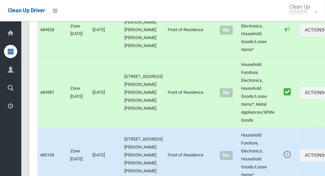
scroll to position [0, 0]
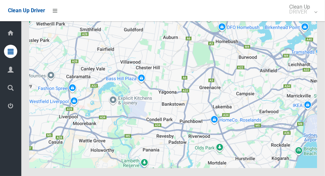
scroll to position [3838, 0]
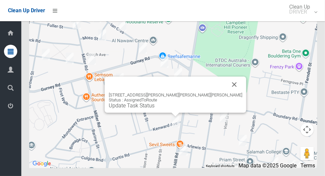
click at [227, 93] on button "Close" at bounding box center [235, 85] width 16 height 16
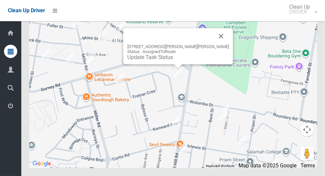
click at [218, 44] on button "Close" at bounding box center [222, 36] width 16 height 16
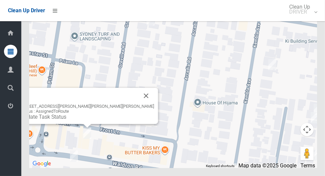
click at [138, 104] on button "Close" at bounding box center [146, 96] width 16 height 16
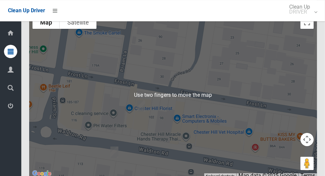
scroll to position [3835, 0]
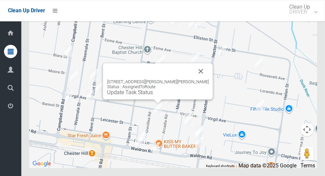
click at [193, 79] on button "Close" at bounding box center [201, 71] width 16 height 16
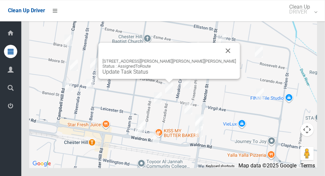
click at [221, 59] on button "Close" at bounding box center [229, 51] width 16 height 16
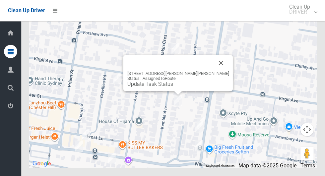
click at [216, 71] on button "Close" at bounding box center [222, 63] width 16 height 16
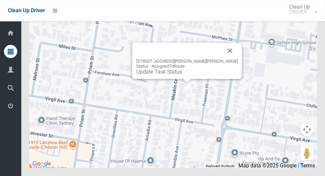
click at [227, 59] on button "Close" at bounding box center [231, 51] width 16 height 16
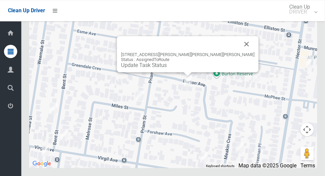
click at [239, 52] on button "Close" at bounding box center [247, 44] width 16 height 16
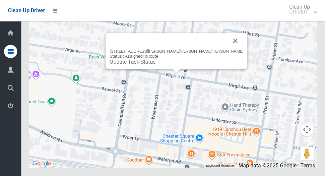
click at [228, 49] on button "Close" at bounding box center [236, 41] width 16 height 16
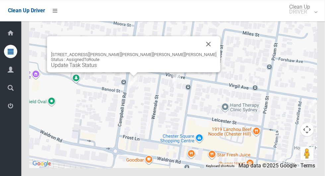
click at [201, 52] on button "Close" at bounding box center [209, 44] width 16 height 16
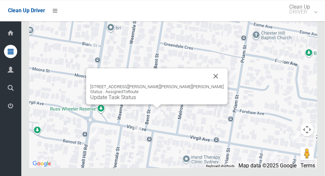
click at [208, 84] on button "Close" at bounding box center [216, 76] width 16 height 16
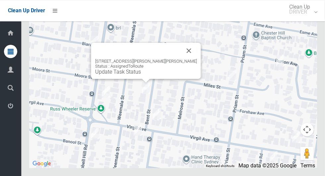
click at [181, 59] on button "Close" at bounding box center [189, 51] width 16 height 16
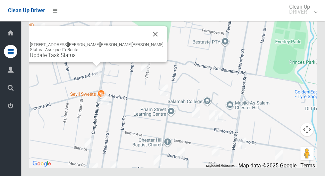
click at [148, 42] on button "Close" at bounding box center [156, 34] width 16 height 16
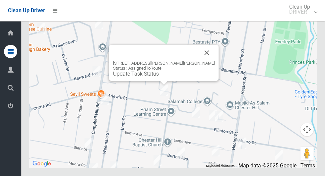
click at [199, 61] on button "Close" at bounding box center [207, 53] width 16 height 16
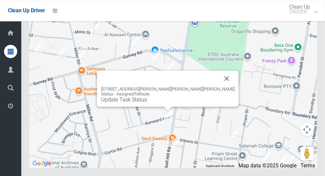
click at [219, 87] on button "Close" at bounding box center [227, 79] width 16 height 16
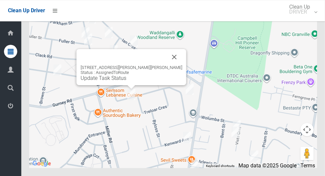
click at [170, 65] on button "Close" at bounding box center [175, 57] width 16 height 16
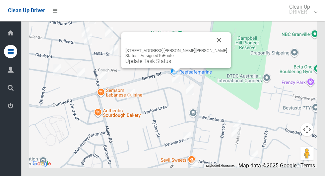
click at [212, 48] on button "Close" at bounding box center [220, 40] width 16 height 16
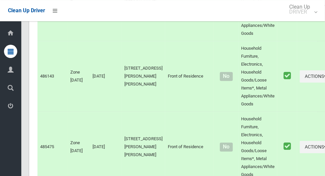
scroll to position [0, 0]
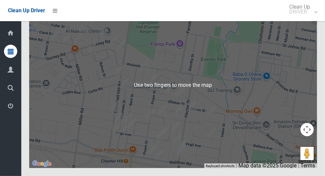
scroll to position [3836, 0]
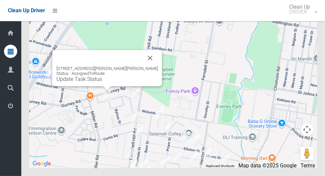
click at [143, 66] on button "Close" at bounding box center [150, 58] width 16 height 16
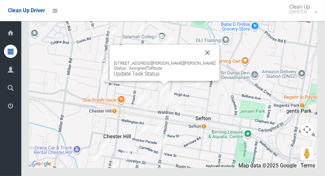
click at [203, 61] on button "Close" at bounding box center [208, 53] width 16 height 16
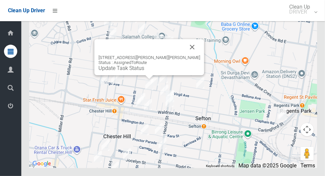
click at [190, 55] on button "Close" at bounding box center [193, 47] width 16 height 16
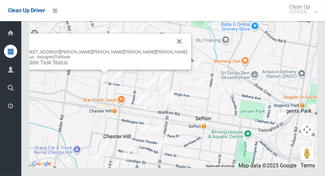
click at [172, 49] on button "Close" at bounding box center [180, 42] width 16 height 16
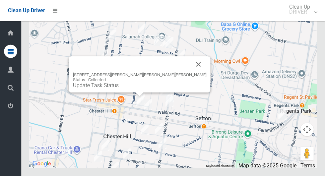
click at [191, 72] on button "Close" at bounding box center [199, 64] width 16 height 16
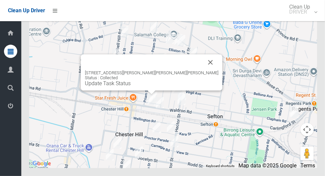
click at [203, 70] on button "Close" at bounding box center [211, 62] width 16 height 16
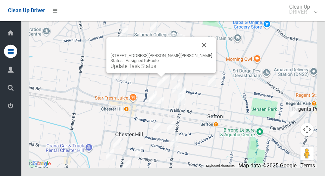
click at [199, 53] on button "Close" at bounding box center [205, 45] width 16 height 16
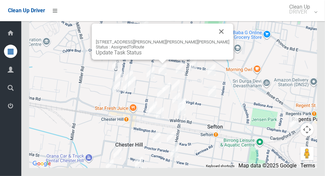
click at [214, 40] on button "Close" at bounding box center [222, 32] width 16 height 16
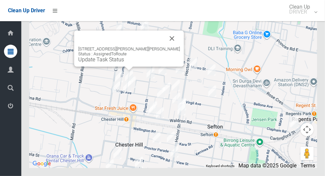
click at [164, 46] on button "Close" at bounding box center [172, 39] width 16 height 16
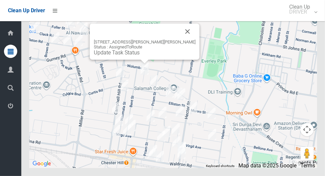
click at [180, 56] on div "12 Vista Crescent, CHESTER HILL NSW 2162 Status : AssignedToRoute Update Task S…" at bounding box center [145, 48] width 102 height 16
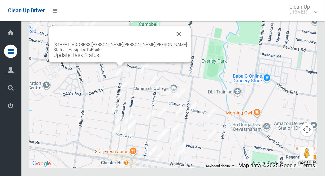
click at [171, 42] on button "Close" at bounding box center [179, 34] width 16 height 16
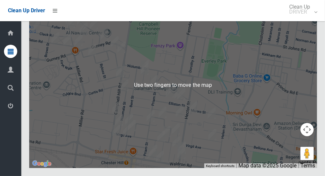
scroll to position [3836, 0]
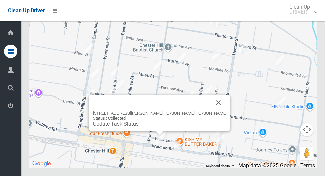
click at [211, 111] on button "Close" at bounding box center [219, 103] width 16 height 16
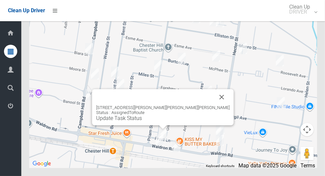
click at [142, 122] on link "Update Task Status" at bounding box center [119, 118] width 46 height 6
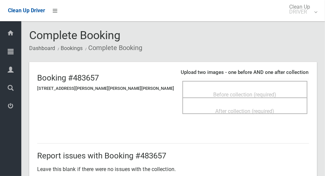
click at [252, 92] on span "Before collection (required)" at bounding box center [245, 95] width 63 height 6
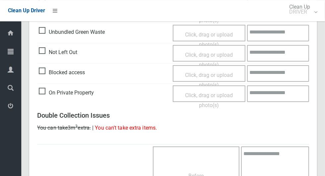
scroll to position [325, 0]
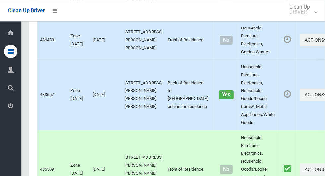
scroll to position [2644, 0]
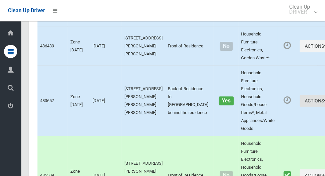
click at [300, 107] on button "Actions" at bounding box center [316, 101] width 32 height 12
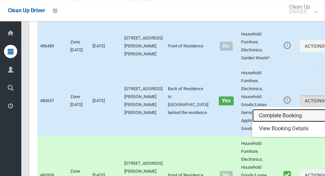
click at [288, 123] on link "Complete Booking" at bounding box center [292, 115] width 79 height 13
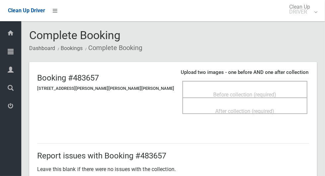
click at [236, 92] on span "Before collection (required)" at bounding box center [245, 95] width 63 height 6
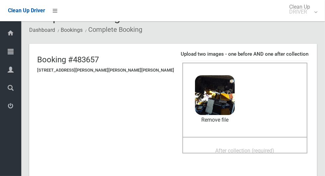
scroll to position [18, 0]
click at [239, 148] on span "After collection (required)" at bounding box center [245, 151] width 59 height 6
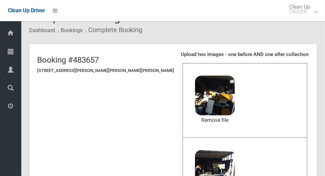
click at [288, 120] on div "Before collection (required) 2.5 MB 2025-09-2307.57.22220975974422627081.jpg Ch…" at bounding box center [245, 100] width 125 height 74
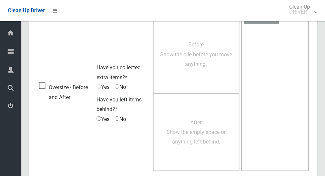
scroll to position [543, 0]
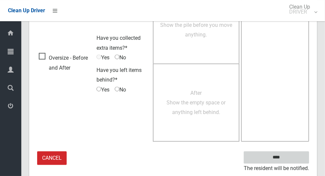
click at [293, 157] on input "****" at bounding box center [276, 158] width 65 height 12
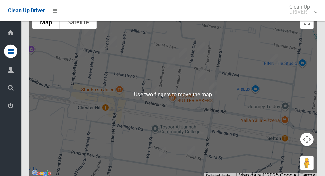
scroll to position [3816, 0]
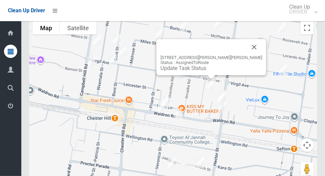
click at [247, 55] on button "Close" at bounding box center [255, 47] width 16 height 16
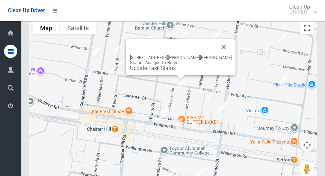
click at [216, 55] on button "Close" at bounding box center [224, 47] width 16 height 16
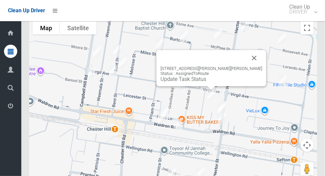
click at [247, 66] on button "Close" at bounding box center [255, 58] width 16 height 16
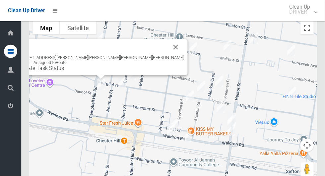
click at [168, 55] on button "Close" at bounding box center [176, 47] width 16 height 16
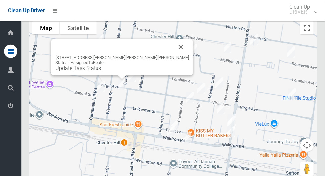
click at [173, 55] on button "Close" at bounding box center [181, 47] width 16 height 16
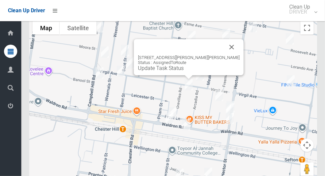
click at [224, 55] on button "Close" at bounding box center [232, 47] width 16 height 16
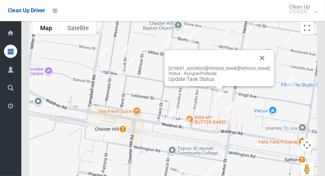
click at [256, 66] on button "Close" at bounding box center [263, 58] width 16 height 16
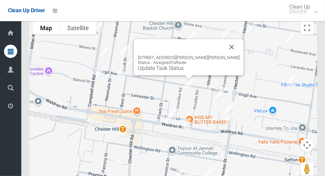
click at [179, 75] on div "5 Grevillea Road, CHESTER HILL NSW 2162 Status : AssignedToRoute Update Task St…" at bounding box center [189, 57] width 110 height 36
click at [182, 71] on link "Update Task Status" at bounding box center [161, 68] width 46 height 6
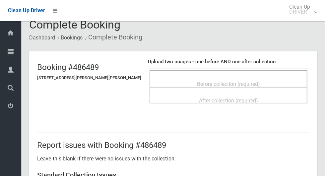
scroll to position [4, 0]
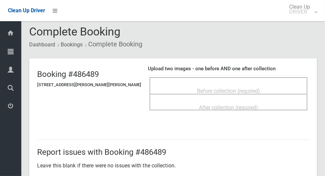
click at [266, 87] on div "Before collection (required)" at bounding box center [228, 91] width 143 height 12
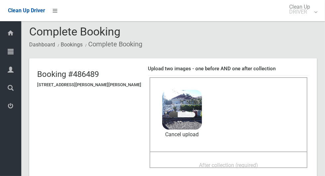
click at [240, 162] on span "After collection (required)" at bounding box center [228, 165] width 59 height 6
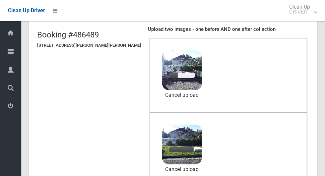
scroll to position [42, 0]
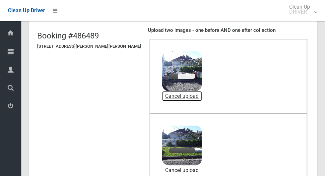
click at [169, 98] on link "Cancel upload" at bounding box center [182, 96] width 40 height 10
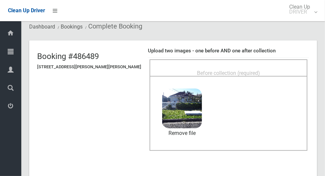
scroll to position [11, 0]
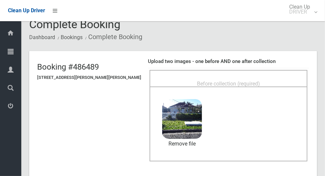
click at [244, 83] on span "Before collection (required)" at bounding box center [228, 84] width 63 height 6
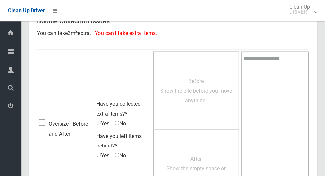
scroll to position [543, 0]
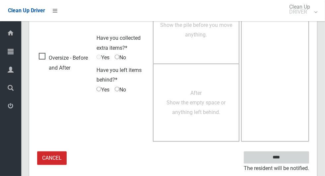
click at [293, 153] on input "****" at bounding box center [276, 158] width 65 height 12
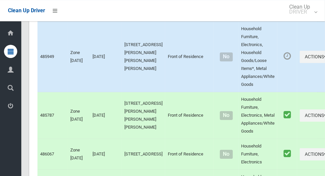
scroll to position [2294, 0]
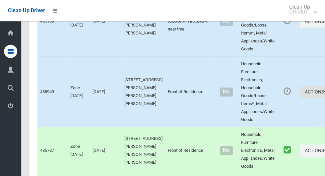
click at [300, 98] on button "Actions" at bounding box center [316, 92] width 32 height 12
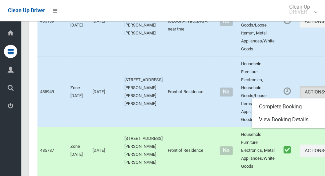
click at [288, 63] on div at bounding box center [162, 88] width 325 height 176
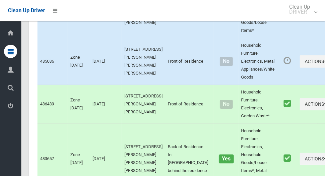
scroll to position [2588, 0]
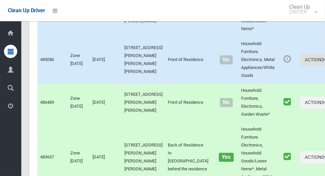
click at [305, 66] on button "Actions" at bounding box center [316, 60] width 32 height 12
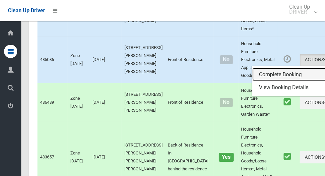
click at [290, 81] on link "Complete Booking" at bounding box center [292, 74] width 79 height 13
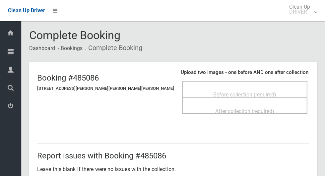
click at [249, 93] on span "Before collection (required)" at bounding box center [245, 95] width 63 height 6
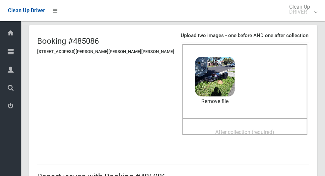
scroll to position [48, 0]
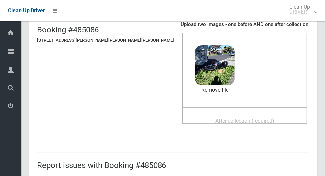
click at [267, 116] on div "After collection (required)" at bounding box center [245, 121] width 111 height 12
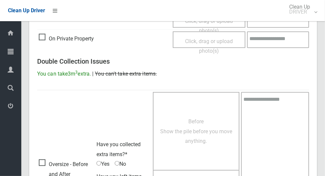
scroll to position [543, 0]
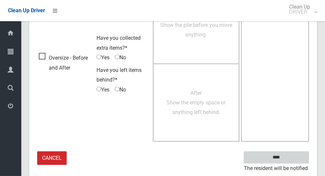
click at [300, 158] on input "****" at bounding box center [276, 158] width 65 height 12
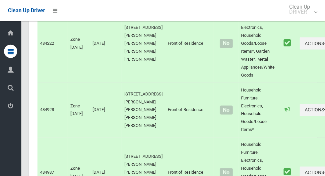
scroll to position [3838, 0]
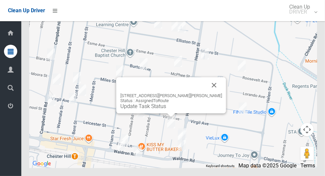
click at [163, 114] on div "9b Kembla Avenue, CHESTER HILL NSW 2162 Status : AssignedToRoute Update Task St…" at bounding box center [172, 95] width 110 height 36
click at [160, 110] on link "Update Task Status" at bounding box center [144, 106] width 46 height 6
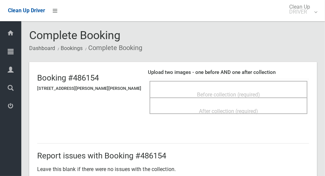
click at [247, 95] on span "Before collection (required)" at bounding box center [228, 95] width 63 height 6
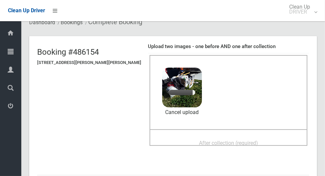
scroll to position [31, 0]
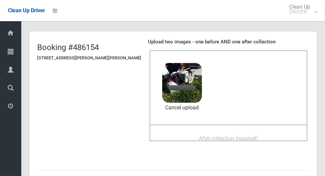
click at [264, 138] on div "After collection (required)" at bounding box center [228, 138] width 143 height 12
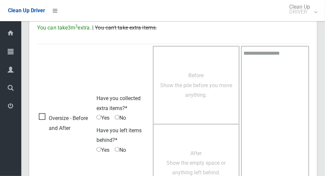
scroll to position [543, 0]
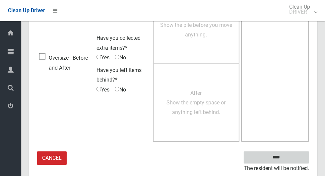
click at [300, 154] on input "****" at bounding box center [276, 158] width 65 height 12
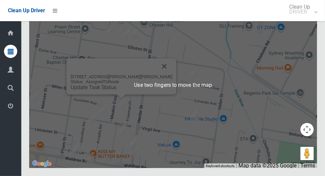
scroll to position [3835, 0]
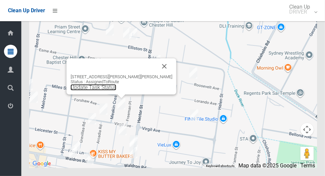
click at [114, 91] on link "Update Task Status" at bounding box center [94, 87] width 46 height 6
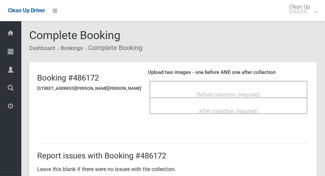
click at [251, 92] on span "Before collection (required)" at bounding box center [228, 95] width 63 height 6
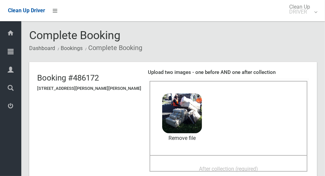
click at [287, 163] on div "After collection (required)" at bounding box center [228, 169] width 143 height 12
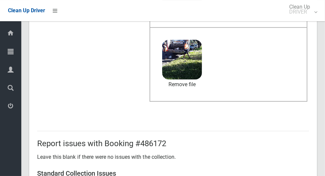
scroll to position [543, 0]
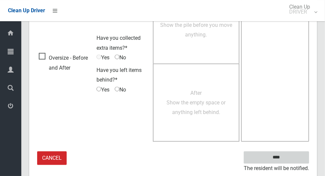
click at [301, 156] on input "****" at bounding box center [276, 158] width 65 height 12
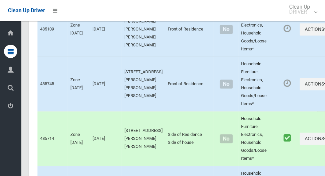
scroll to position [3838, 0]
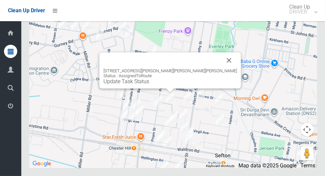
click at [172, 93] on div at bounding box center [170, 91] width 8 height 4
click at [167, 89] on div "[STREET_ADDRESS][PERSON_NAME][PERSON_NAME][PERSON_NAME] Status : AssignedToRout…" at bounding box center [171, 70] width 142 height 36
click at [163, 89] on div "[STREET_ADDRESS][PERSON_NAME][PERSON_NAME][PERSON_NAME] Status : AssignedToRout…" at bounding box center [171, 70] width 142 height 36
click at [149, 85] on link "Update Task Status" at bounding box center [127, 81] width 46 height 6
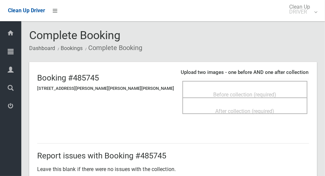
click at [230, 92] on span "Before collection (required)" at bounding box center [245, 95] width 63 height 6
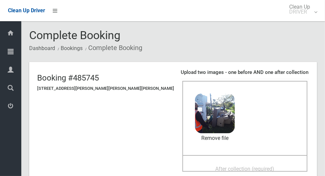
click at [262, 163] on div "After collection (required)" at bounding box center [245, 169] width 111 height 12
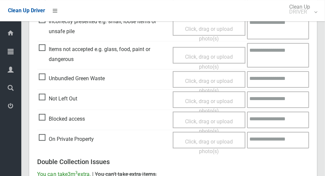
scroll to position [543, 0]
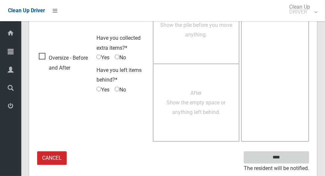
click at [292, 153] on input "****" at bounding box center [276, 158] width 65 height 12
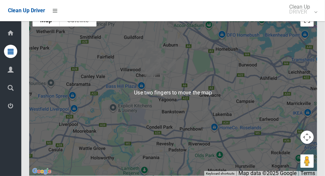
scroll to position [3824, 0]
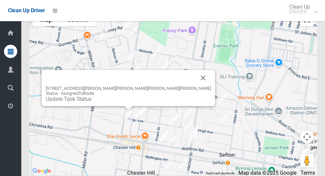
click at [196, 86] on button "Close" at bounding box center [204, 78] width 16 height 16
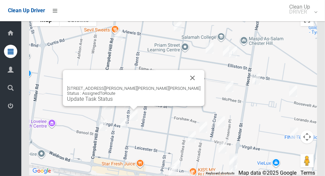
click at [185, 86] on button "Close" at bounding box center [193, 78] width 16 height 16
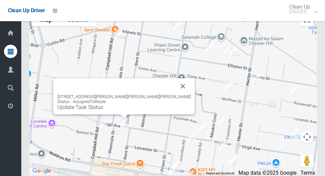
click at [175, 94] on button "Close" at bounding box center [183, 86] width 16 height 16
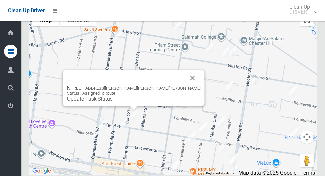
click at [185, 86] on button "Close" at bounding box center [193, 78] width 16 height 16
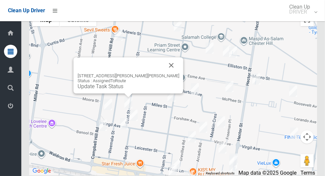
click at [164, 73] on button "Close" at bounding box center [172, 65] width 16 height 16
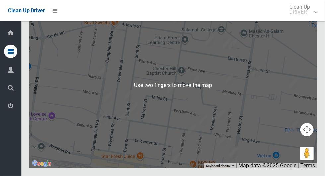
scroll to position [3835, 0]
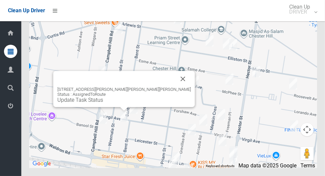
click at [103, 103] on link "Update Task Status" at bounding box center [80, 100] width 46 height 6
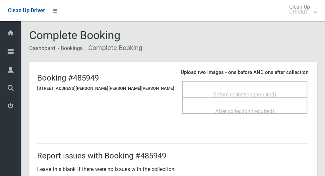
click at [238, 98] on div "After collection (required)" at bounding box center [245, 106] width 125 height 17
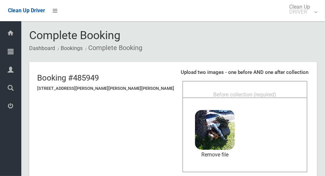
click at [243, 92] on span "Before collection (required)" at bounding box center [245, 95] width 63 height 6
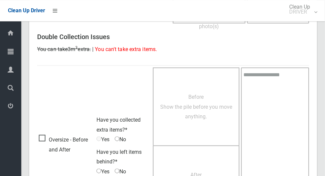
scroll to position [543, 0]
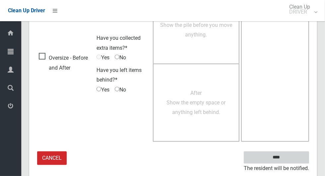
click at [295, 155] on input "****" at bounding box center [276, 158] width 65 height 12
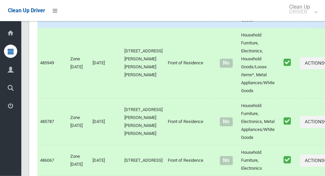
scroll to position [3838, 0]
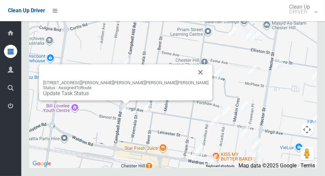
click at [89, 97] on link "Update Task Status" at bounding box center [66, 93] width 46 height 6
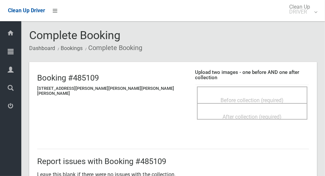
scroll to position [2, 0]
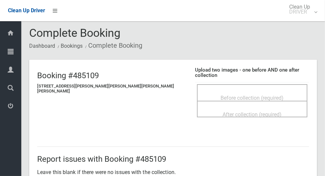
click at [266, 92] on div "Before collection (required)" at bounding box center [253, 98] width 96 height 12
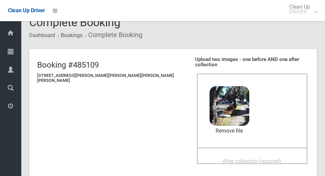
scroll to position [22, 0]
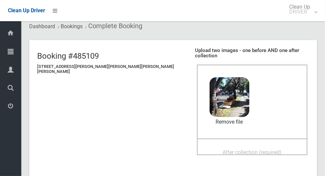
click at [263, 147] on div "After collection (required)" at bounding box center [253, 152] width 96 height 12
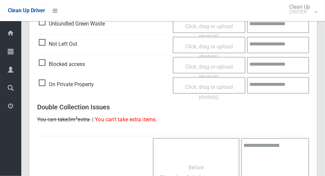
scroll to position [543, 0]
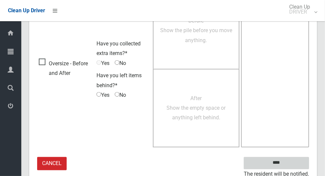
click at [296, 157] on input "****" at bounding box center [276, 163] width 65 height 12
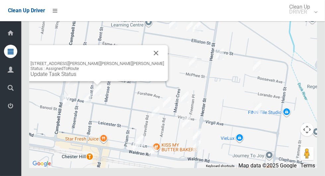
scroll to position [3838, 0]
click at [98, 77] on div "[STREET_ADDRESS][PERSON_NAME][PERSON_NAME][PERSON_NAME] Status : AssignedToRout…" at bounding box center [98, 69] width 134 height 16
click at [94, 81] on div "[STREET_ADDRESS][PERSON_NAME][PERSON_NAME][PERSON_NAME] Status : AssignedToRout…" at bounding box center [98, 63] width 142 height 36
click at [76, 77] on link "Update Task Status" at bounding box center [54, 74] width 46 height 6
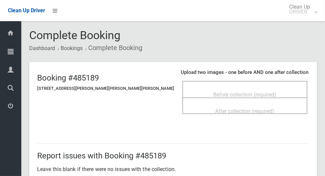
click at [249, 92] on span "Before collection (required)" at bounding box center [245, 95] width 63 height 6
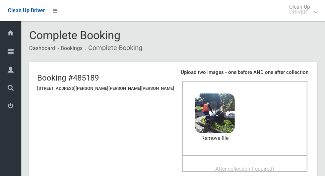
click at [223, 163] on div "After collection (required)" at bounding box center [245, 169] width 111 height 12
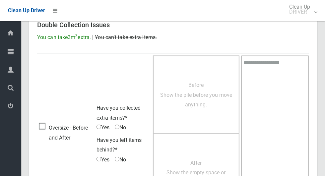
scroll to position [543, 0]
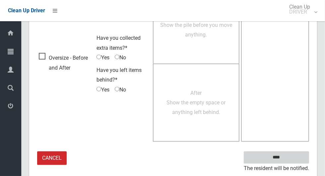
click at [294, 157] on input "****" at bounding box center [276, 158] width 65 height 12
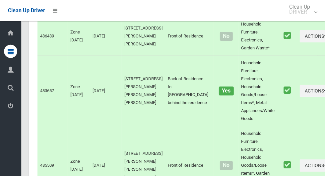
scroll to position [2182, 0]
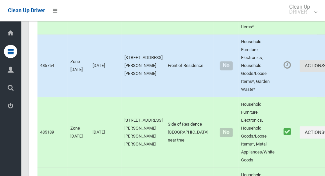
click at [304, 72] on button "Actions" at bounding box center [316, 66] width 32 height 12
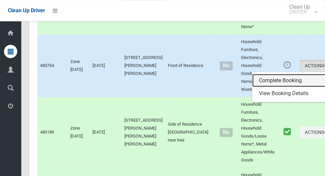
click at [287, 85] on link "Complete Booking" at bounding box center [292, 80] width 79 height 13
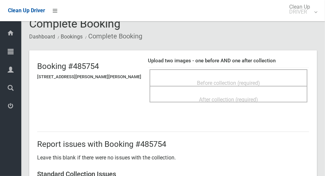
scroll to position [10, 0]
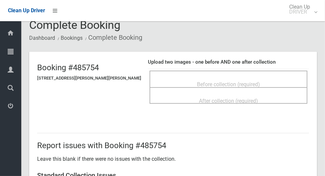
click at [269, 78] on div "Before collection (required)" at bounding box center [228, 84] width 143 height 12
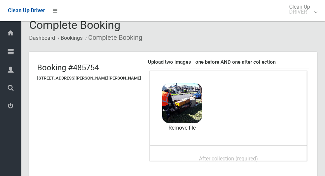
click at [269, 155] on div "After collection (required)" at bounding box center [228, 158] width 143 height 12
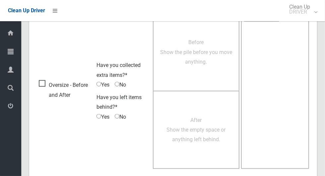
scroll to position [543, 0]
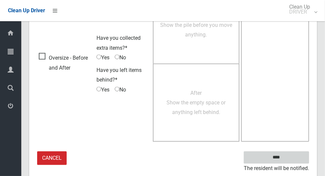
click at [296, 159] on input "****" at bounding box center [276, 158] width 65 height 12
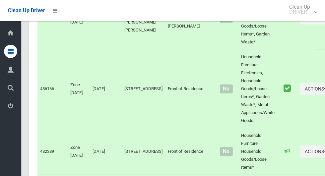
scroll to position [3838, 0]
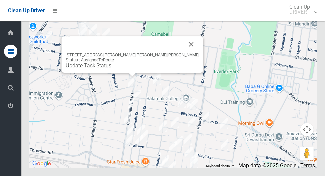
click at [184, 52] on button "Close" at bounding box center [192, 45] width 16 height 16
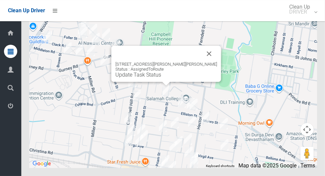
click at [203, 62] on button "Close" at bounding box center [210, 54] width 16 height 16
click at [202, 62] on button "Close" at bounding box center [210, 54] width 16 height 16
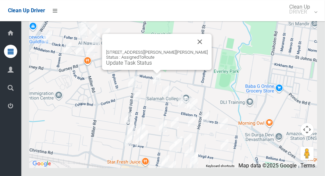
click at [193, 50] on button "Close" at bounding box center [200, 42] width 16 height 16
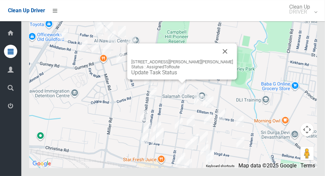
click at [218, 59] on button "Close" at bounding box center [226, 52] width 16 height 16
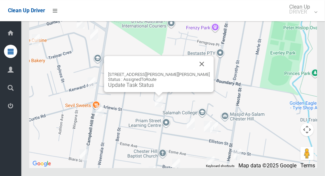
click at [194, 72] on button "Close" at bounding box center [202, 64] width 16 height 16
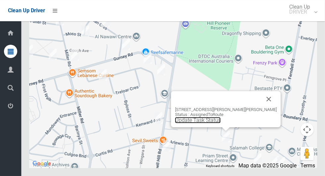
click at [221, 124] on link "Update Task Status" at bounding box center [198, 120] width 46 height 6
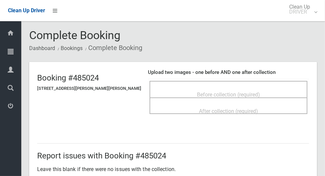
click at [238, 92] on span "Before collection (required)" at bounding box center [228, 95] width 63 height 6
click at [219, 92] on span "Before collection (required)" at bounding box center [228, 95] width 63 height 6
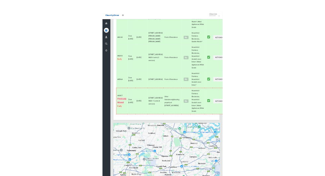
scroll to position [3838, 0]
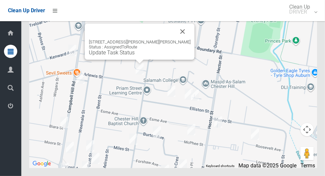
click at [175, 40] on button "Close" at bounding box center [183, 32] width 16 height 16
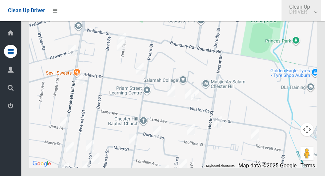
click at [321, 16] on link "Clean Up DRIVER" at bounding box center [302, 10] width 40 height 21
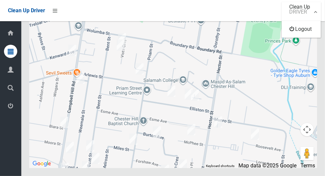
click at [136, 87] on div at bounding box center [162, 88] width 325 height 176
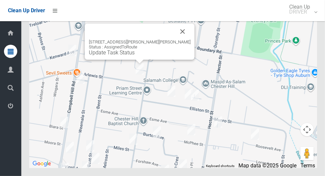
click at [135, 56] on link "Update Task Status" at bounding box center [112, 52] width 46 height 6
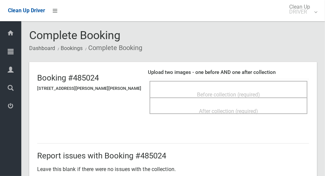
click at [267, 90] on div "Before collection (required)" at bounding box center [228, 94] width 143 height 12
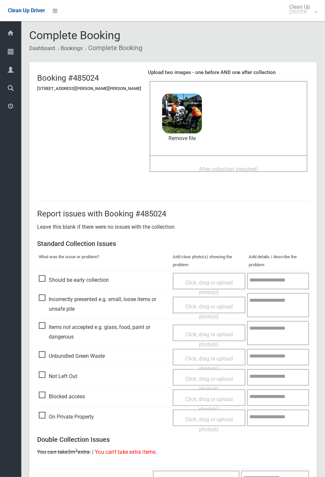
click at [152, 176] on td "On Private Property" at bounding box center [104, 418] width 134 height 20
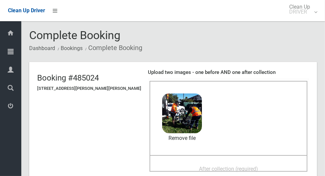
click at [220, 167] on span "After collection (required)" at bounding box center [228, 169] width 59 height 6
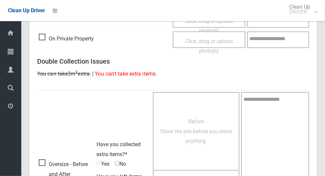
scroll to position [543, 0]
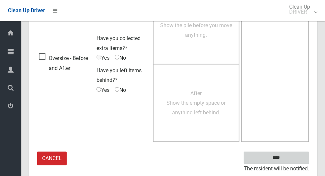
click at [296, 157] on input "****" at bounding box center [276, 158] width 65 height 12
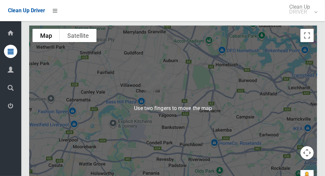
scroll to position [3807, 0]
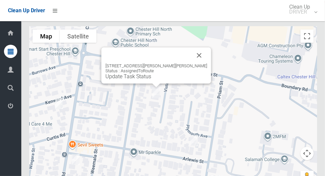
click at [196, 63] on button "Close" at bounding box center [200, 55] width 16 height 16
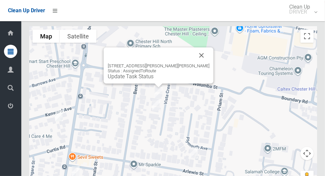
click at [198, 63] on button "Close" at bounding box center [202, 55] width 16 height 16
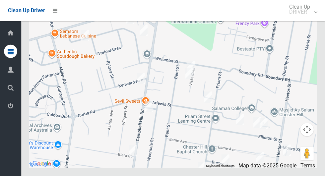
scroll to position [3836, 0]
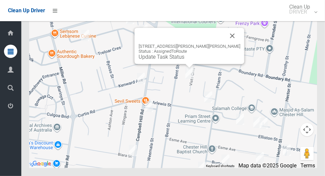
click at [225, 44] on button "Close" at bounding box center [233, 36] width 16 height 16
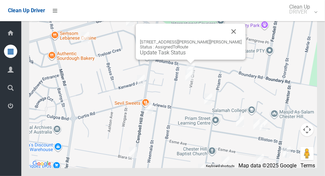
click at [226, 40] on button "Close" at bounding box center [234, 32] width 16 height 16
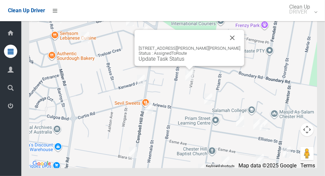
click at [185, 62] on link "Update Task Status" at bounding box center [162, 59] width 46 height 6
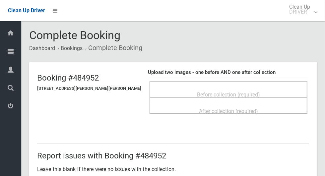
click at [252, 92] on span "Before collection (required)" at bounding box center [228, 95] width 63 height 6
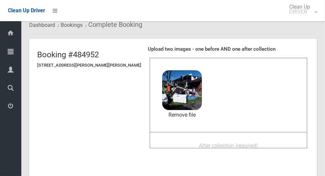
scroll to position [26, 0]
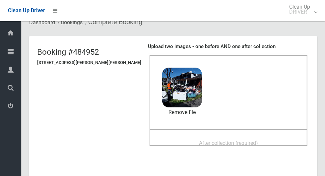
click at [263, 140] on div "After collection (required)" at bounding box center [228, 143] width 143 height 12
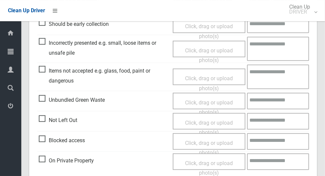
scroll to position [314, 0]
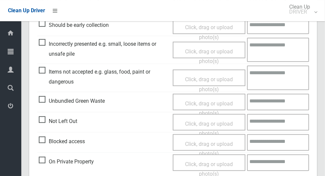
click at [46, 73] on span "Items not accepted e.g. glass, food, paint or dangerous" at bounding box center [104, 77] width 131 height 20
click at [227, 78] on span "Click, drag or upload photo(s)" at bounding box center [209, 84] width 48 height 16
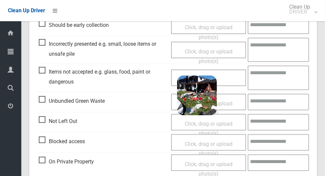
click at [269, 79] on textarea at bounding box center [278, 78] width 61 height 24
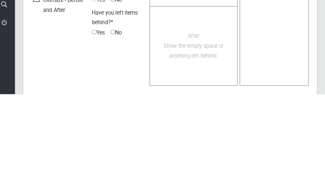
scroll to position [562, 0]
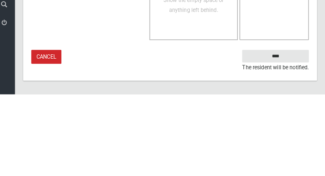
type textarea "**********"
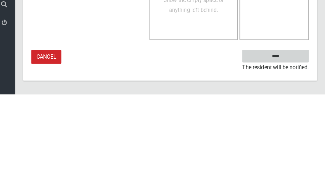
click at [294, 136] on input "****" at bounding box center [276, 139] width 65 height 12
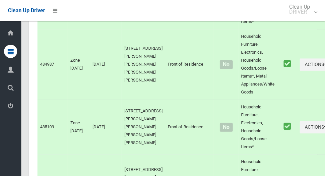
scroll to position [3838, 0]
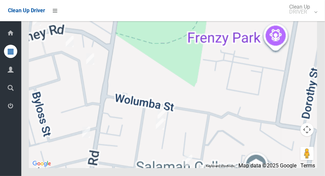
click at [162, 129] on div at bounding box center [173, 85] width 288 height 166
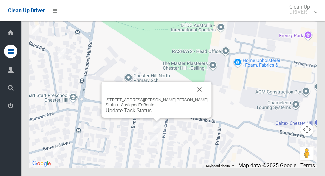
click at [152, 118] on div "[STREET_ADDRESS][PERSON_NAME][PERSON_NAME] Status : AssignedToRoute Update Task…" at bounding box center [157, 100] width 110 height 36
click at [149, 114] on link "Update Task Status" at bounding box center [129, 111] width 46 height 6
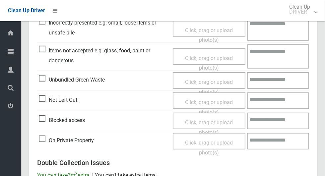
scroll to position [194, 0]
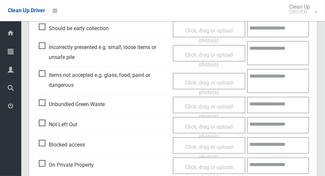
click at [45, 128] on span "Not Left Out" at bounding box center [58, 125] width 39 height 10
click at [229, 127] on span "Click, drag or upload photo(s)" at bounding box center [209, 132] width 48 height 16
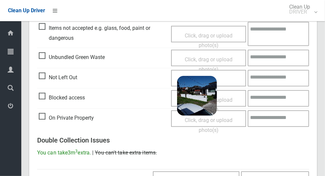
scroll to position [428, 0]
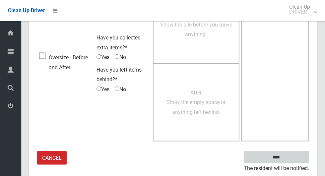
click at [295, 156] on input "****" at bounding box center [276, 157] width 65 height 12
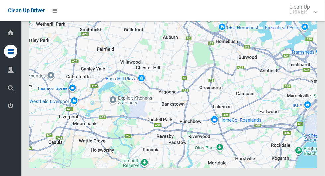
scroll to position [3836, 0]
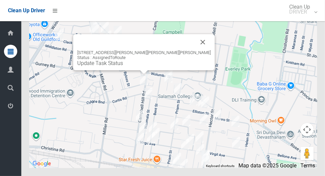
click at [141, 70] on div "1 Kenward Avenue, CHESTER HILL NSW 2162 Status : AssignedToRoute Update Task St…" at bounding box center [144, 52] width 142 height 36
click at [123, 66] on link "Update Task Status" at bounding box center [100, 63] width 46 height 6
click at [124, 70] on div "1 Kenward Avenue, CHESTER HILL NSW 2162 Status : AssignedToRoute Update Task St…" at bounding box center [144, 52] width 142 height 36
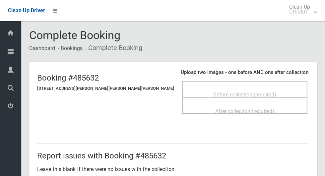
click at [251, 92] on span "Before collection (required)" at bounding box center [245, 95] width 63 height 6
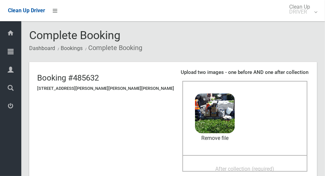
click at [269, 166] on div "After collection (required)" at bounding box center [245, 169] width 111 height 12
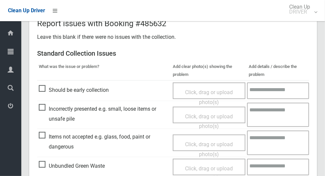
scroll to position [543, 0]
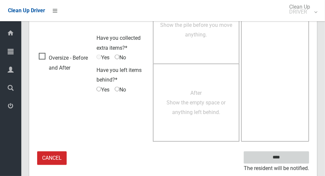
click at [289, 152] on input "****" at bounding box center [276, 158] width 65 height 12
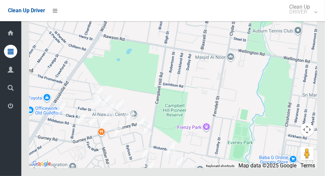
scroll to position [3837, 0]
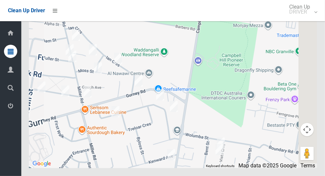
click at [178, 142] on div at bounding box center [173, 85] width 288 height 166
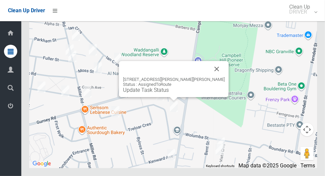
click at [215, 77] on button "Close" at bounding box center [217, 69] width 16 height 16
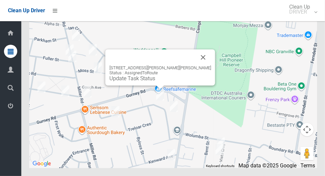
click at [198, 65] on button "Close" at bounding box center [204, 57] width 16 height 16
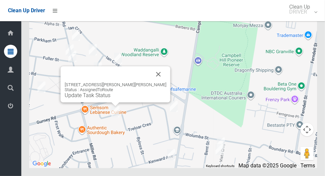
click at [153, 82] on button "Close" at bounding box center [159, 74] width 16 height 16
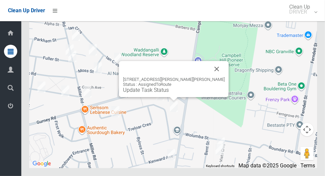
click at [218, 77] on button "Close" at bounding box center [217, 69] width 16 height 16
click at [219, 88] on div "51A Woodland Road, CHESTER HILL NSW 2162 Status : AssignedToRoute Update Task S…" at bounding box center [174, 79] width 110 height 36
click at [211, 77] on button "Close" at bounding box center [217, 69] width 16 height 16
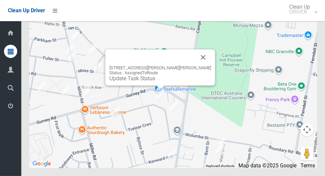
click at [196, 65] on button "Close" at bounding box center [204, 57] width 16 height 16
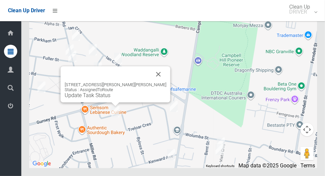
click at [151, 82] on button "Close" at bounding box center [159, 74] width 16 height 16
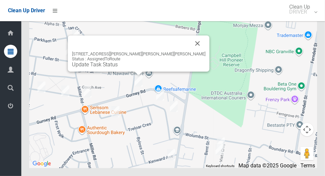
click at [190, 51] on button "Close" at bounding box center [198, 44] width 16 height 16
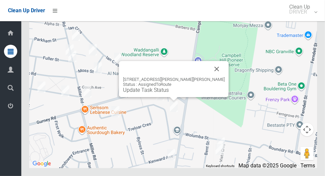
click at [214, 77] on button "Close" at bounding box center [217, 69] width 16 height 16
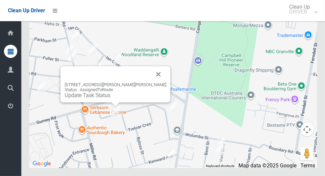
click at [153, 82] on button "Close" at bounding box center [159, 74] width 16 height 16
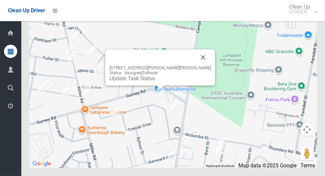
click at [199, 65] on button "Close" at bounding box center [204, 57] width 16 height 16
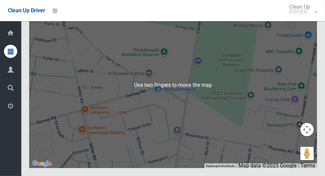
scroll to position [3838, 0]
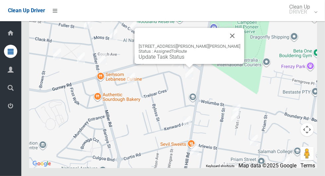
click at [229, 44] on button "Close" at bounding box center [233, 36] width 16 height 16
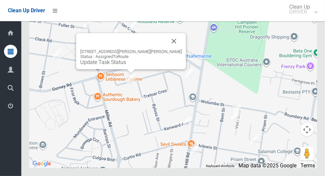
click at [124, 69] on div "20 Woodland Road, CHESTER HILL NSW 2162 Status : AssignedToRoute Update Task St…" at bounding box center [131, 51] width 110 height 36
click at [125, 65] on link "Update Task Status" at bounding box center [103, 62] width 46 height 6
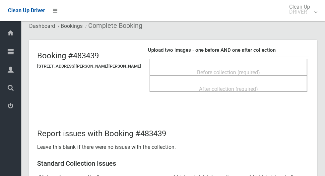
scroll to position [23, 0]
click at [262, 71] on div "Before collection (required)" at bounding box center [228, 72] width 143 height 12
click at [218, 66] on div "Before collection (required)" at bounding box center [228, 72] width 143 height 12
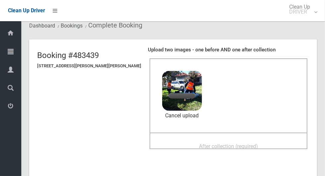
click at [265, 141] on div "After collection (required)" at bounding box center [228, 146] width 143 height 12
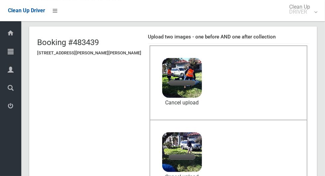
scroll to position [38, 0]
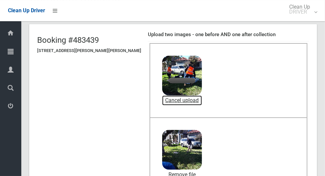
click at [174, 97] on link "Cancel upload" at bounding box center [182, 101] width 40 height 10
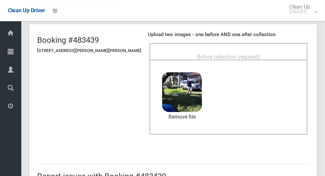
click at [238, 58] on span "Before collection (required)" at bounding box center [228, 57] width 63 height 6
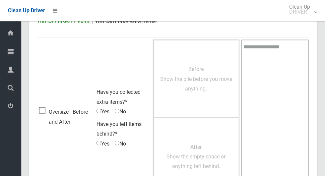
scroll to position [543, 0]
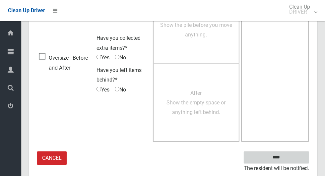
click at [299, 158] on input "****" at bounding box center [276, 158] width 65 height 12
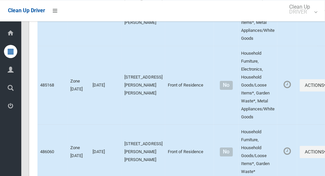
scroll to position [1117, 0]
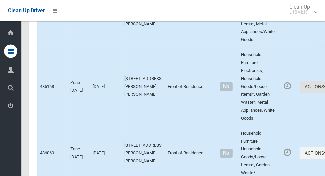
click at [324, 85] on icon "button" at bounding box center [325, 87] width 3 height 5
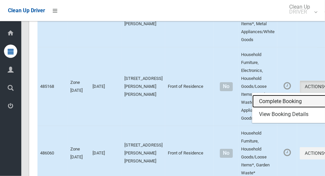
click at [276, 100] on link "Complete Booking" at bounding box center [292, 101] width 79 height 13
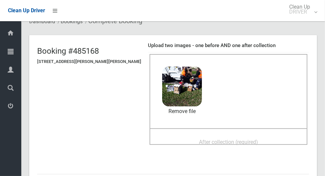
scroll to position [29, 0]
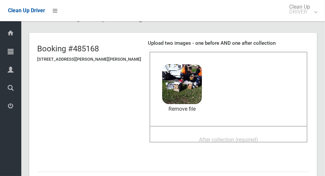
click at [251, 140] on span "After collection (required)" at bounding box center [228, 140] width 59 height 6
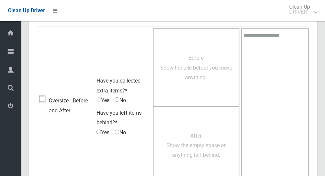
scroll to position [543, 0]
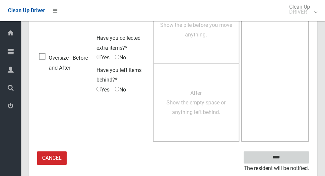
click at [297, 156] on input "****" at bounding box center [276, 158] width 65 height 12
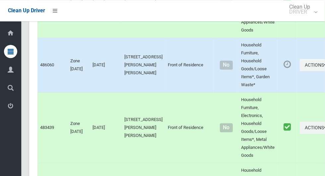
scroll to position [1204, 0]
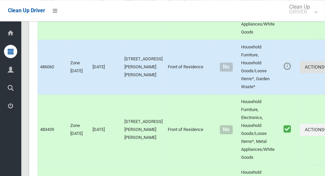
click at [300, 67] on button "Actions" at bounding box center [316, 67] width 32 height 12
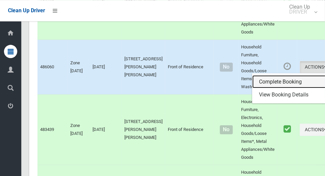
click at [276, 81] on link "Complete Booking" at bounding box center [292, 81] width 79 height 13
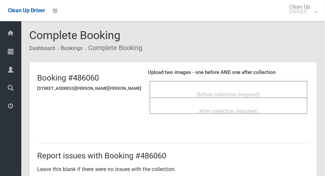
click at [235, 92] on span "Before collection (required)" at bounding box center [228, 95] width 63 height 6
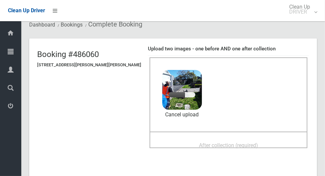
scroll to position [26, 0]
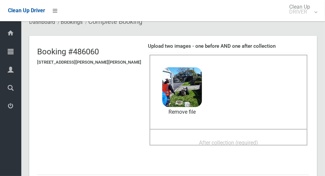
click at [226, 140] on span "After collection (required)" at bounding box center [228, 143] width 59 height 6
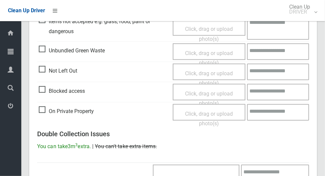
scroll to position [543, 0]
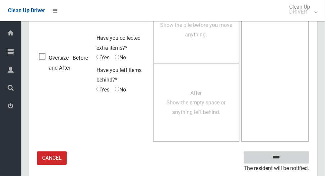
click at [293, 158] on input "****" at bounding box center [276, 158] width 65 height 12
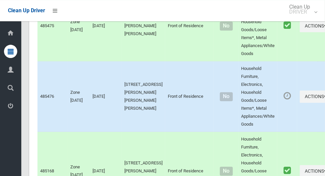
scroll to position [1025, 0]
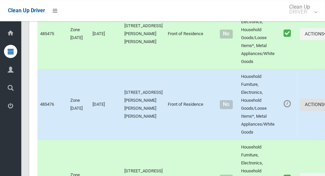
click at [324, 102] on icon "button" at bounding box center [325, 104] width 3 height 5
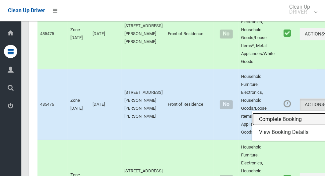
click at [287, 117] on link "Complete Booking" at bounding box center [292, 119] width 79 height 13
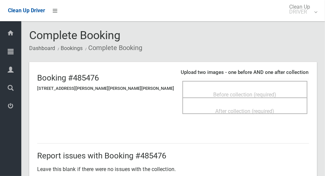
click at [270, 89] on div "Before collection (required)" at bounding box center [245, 94] width 111 height 12
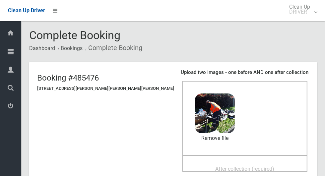
click at [239, 166] on span "After collection (required)" at bounding box center [245, 169] width 59 height 6
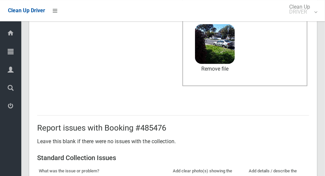
scroll to position [543, 0]
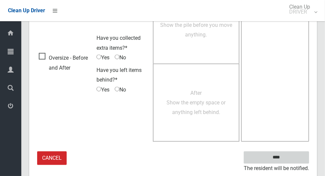
click at [296, 152] on input "****" at bounding box center [276, 158] width 65 height 12
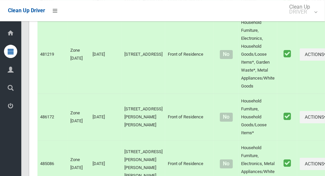
scroll to position [3838, 0]
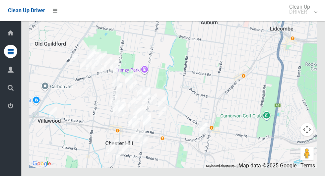
click at [8, 56] on icon at bounding box center [11, 51] width 6 height 13
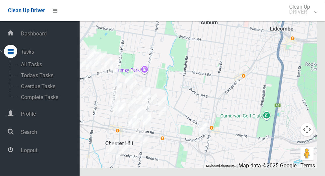
click at [23, 153] on span "Logout" at bounding box center [49, 150] width 61 height 6
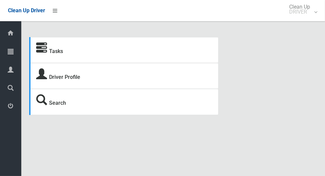
click at [10, 51] on icon at bounding box center [11, 51] width 6 height 13
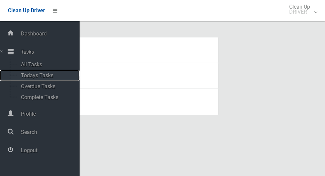
click at [29, 79] on span "Todays Tasks" at bounding box center [46, 75] width 55 height 6
click at [25, 76] on span "Todays Tasks" at bounding box center [46, 75] width 55 height 6
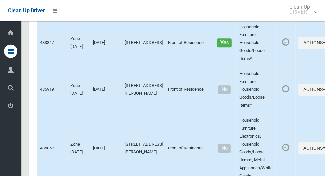
scroll to position [3877, 0]
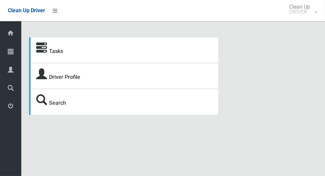
click at [8, 49] on icon at bounding box center [11, 51] width 6 height 13
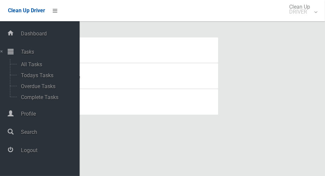
click at [13, 155] on icon at bounding box center [11, 149] width 6 height 13
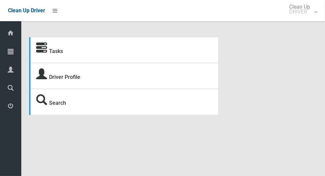
click at [8, 56] on icon at bounding box center [11, 51] width 6 height 13
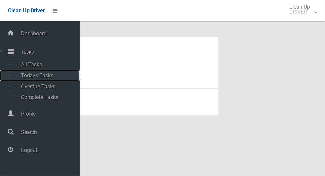
click at [34, 76] on span "Todays Tasks" at bounding box center [46, 75] width 55 height 6
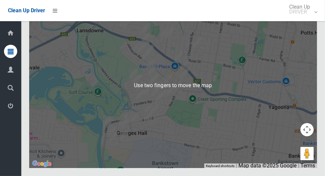
scroll to position [3616, 0]
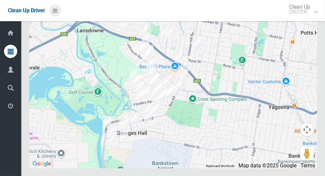
click at [55, 13] on icon at bounding box center [55, 10] width 5 height 11
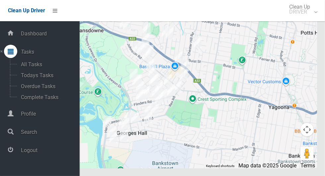
click at [21, 153] on span "Logout" at bounding box center [49, 150] width 61 height 6
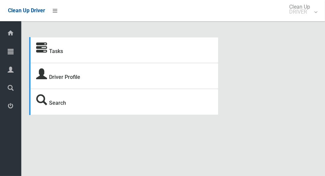
click at [8, 56] on icon at bounding box center [11, 51] width 6 height 13
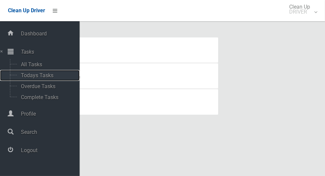
click at [28, 79] on span "Todays Tasks" at bounding box center [46, 75] width 55 height 6
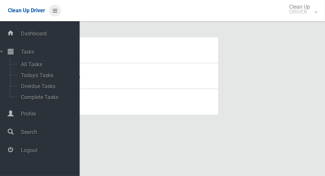
click at [57, 14] on icon at bounding box center [55, 10] width 5 height 11
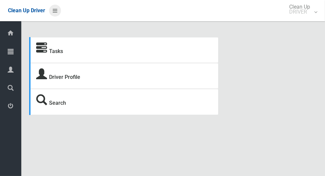
click at [54, 14] on icon at bounding box center [55, 10] width 5 height 11
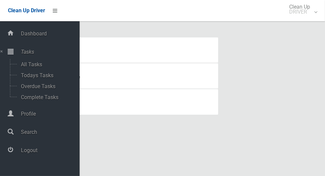
click at [24, 151] on span "Logout" at bounding box center [49, 150] width 61 height 6
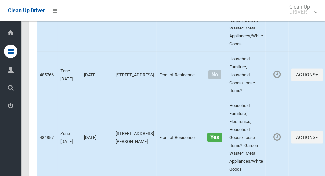
scroll to position [3322, 0]
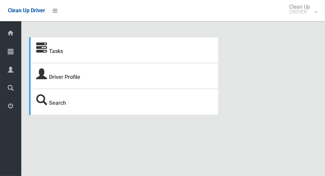
click at [11, 54] on icon at bounding box center [11, 51] width 6 height 13
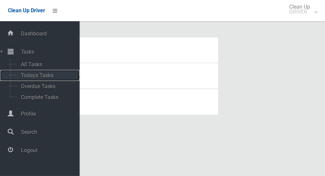
click at [28, 79] on span "Todays Tasks" at bounding box center [46, 75] width 55 height 6
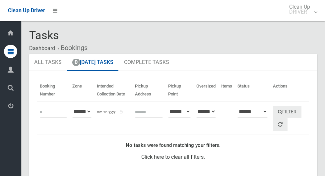
scroll to position [1, 0]
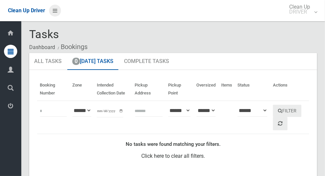
click at [57, 12] on icon at bounding box center [55, 10] width 5 height 11
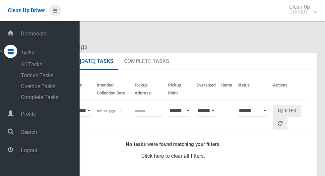
click at [55, 11] on icon at bounding box center [55, 10] width 5 height 11
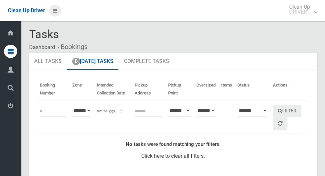
click at [57, 14] on icon at bounding box center [55, 10] width 5 height 11
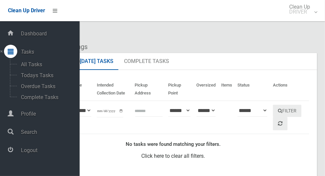
click at [12, 34] on icon at bounding box center [10, 33] width 7 height 13
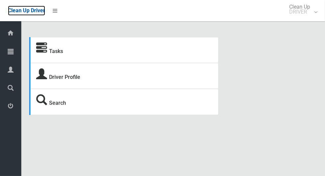
click at [45, 14] on span "Clean Up Driver" at bounding box center [26, 10] width 37 height 6
click at [56, 12] on icon at bounding box center [55, 10] width 5 height 11
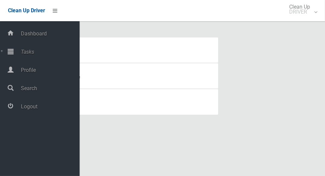
click at [21, 110] on span "Logout" at bounding box center [49, 107] width 61 height 6
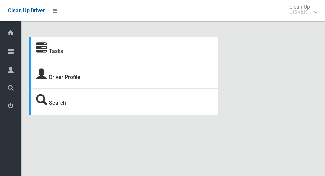
click at [43, 52] on icon at bounding box center [41, 48] width 11 height 11
click at [10, 53] on icon at bounding box center [11, 51] width 6 height 13
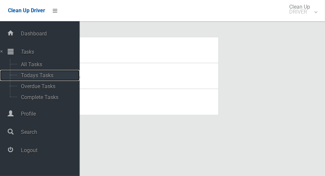
click at [27, 79] on span "Todays Tasks" at bounding box center [46, 75] width 55 height 6
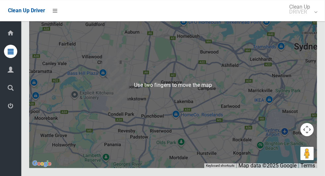
scroll to position [3870, 0]
